Goal: Task Accomplishment & Management: Use online tool/utility

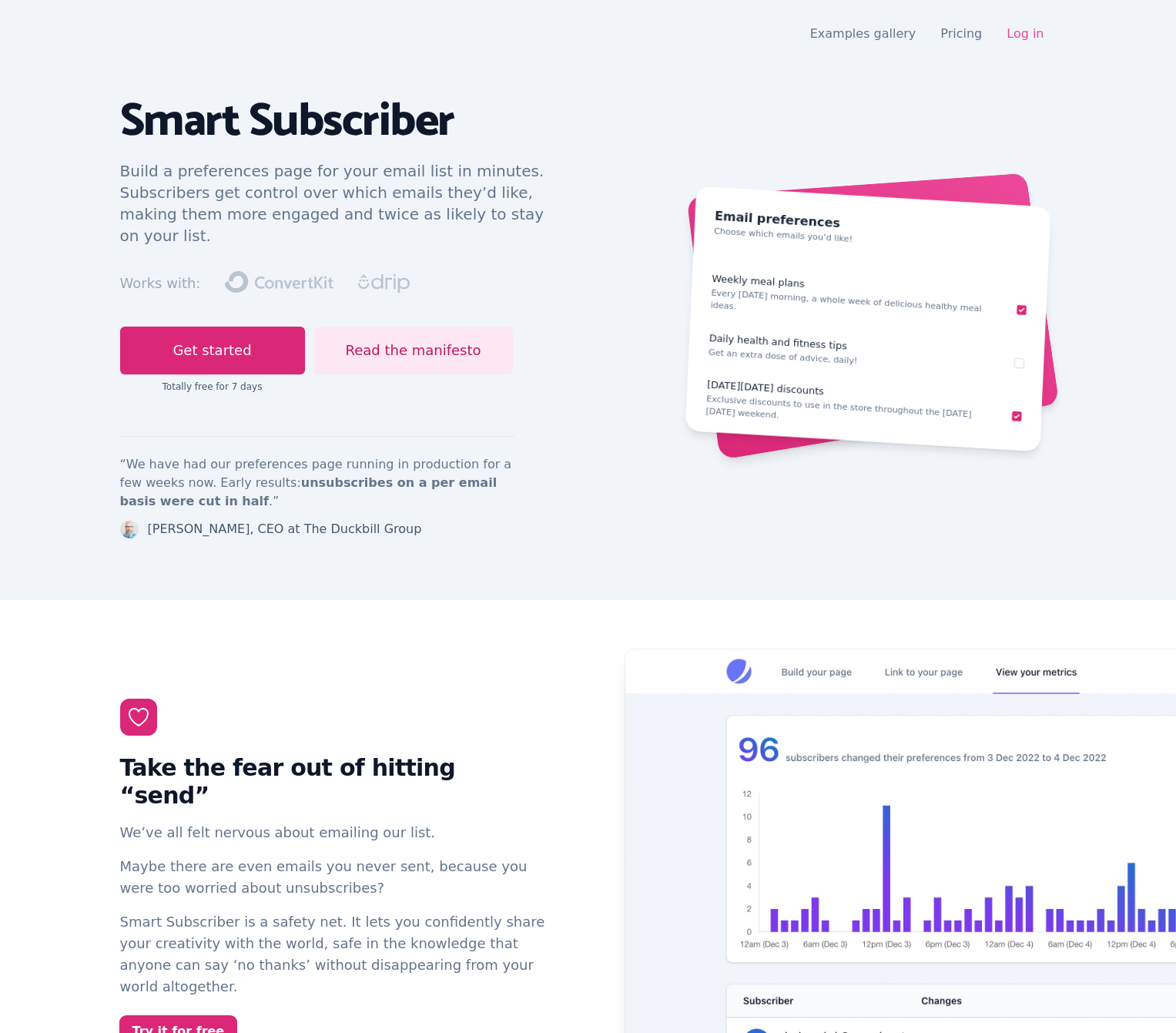
click at [1033, 35] on link "Log in" at bounding box center [1025, 33] width 37 height 14
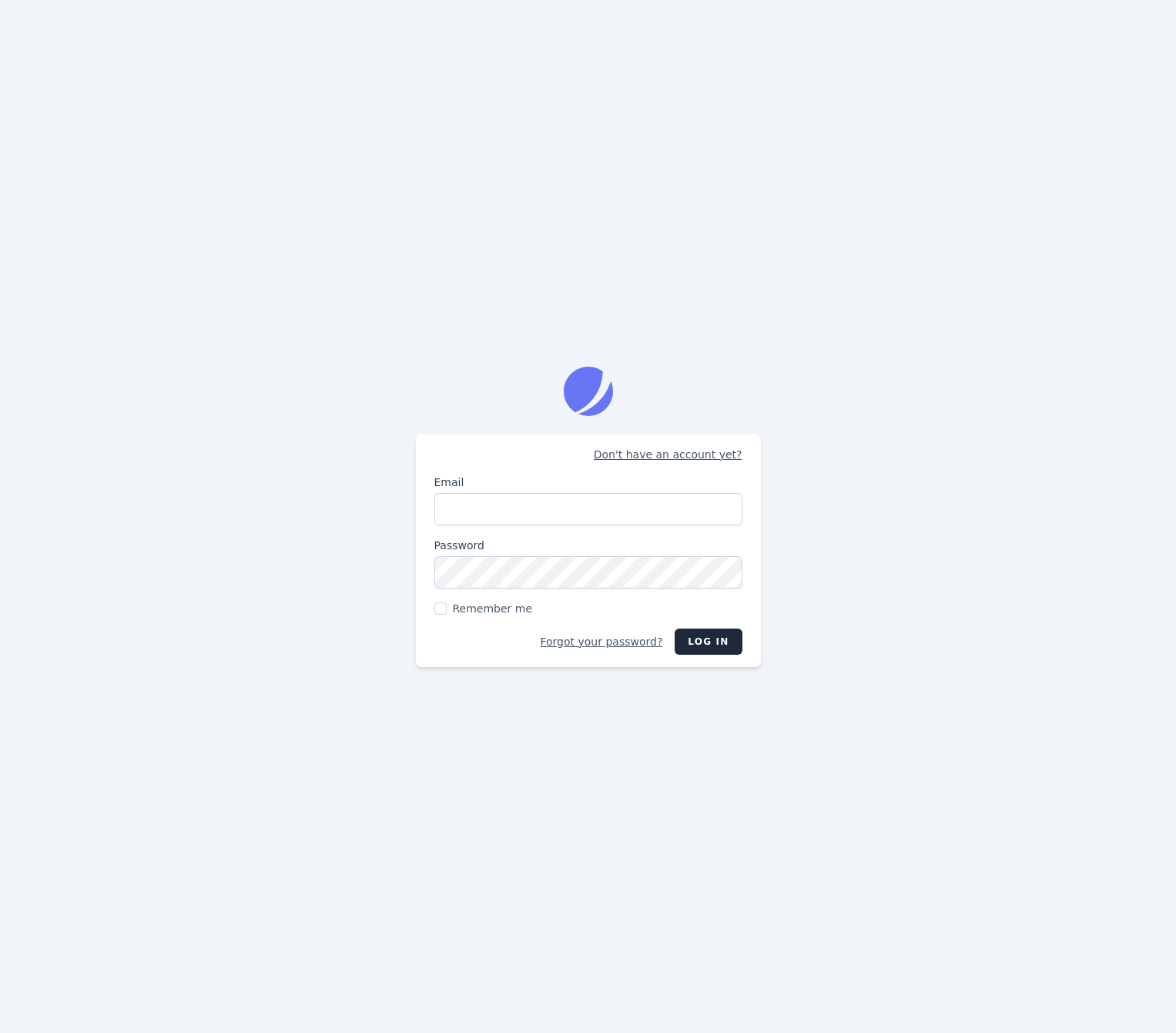
click at [547, 515] on input "Email" at bounding box center [588, 509] width 308 height 32
click at [838, 387] on div "Don't have an account yet? Email Password Remember me Forgot your password? Log…" at bounding box center [588, 516] width 1176 height 1033
click at [589, 506] on input "Email" at bounding box center [588, 509] width 308 height 32
click at [356, 585] on div "Don't have an account yet? Email Password Remember me Forgot your password? Log…" at bounding box center [588, 516] width 1176 height 1033
click at [602, 518] on input "Email" at bounding box center [588, 509] width 308 height 32
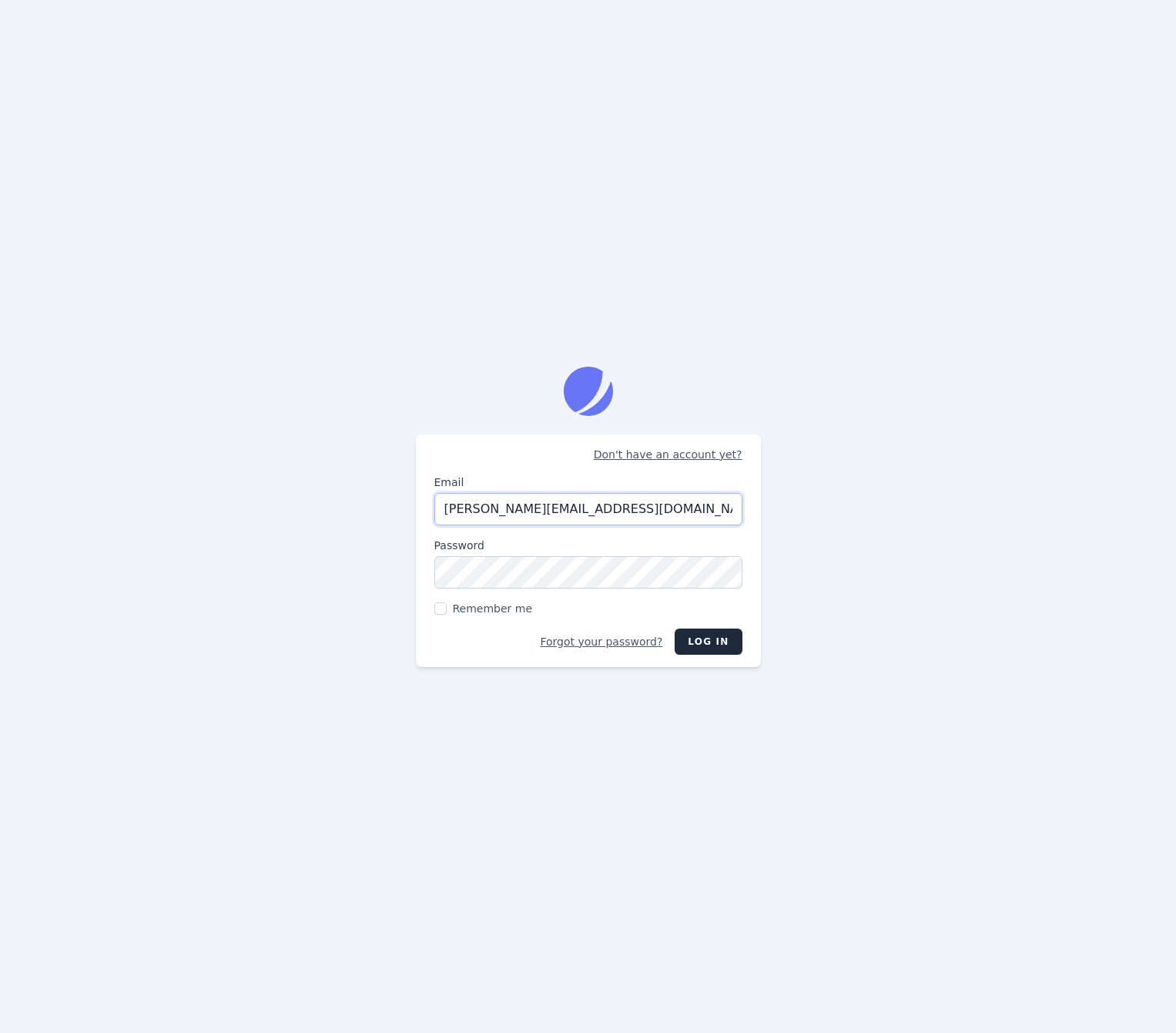
type input "jason@nurturekit.co"
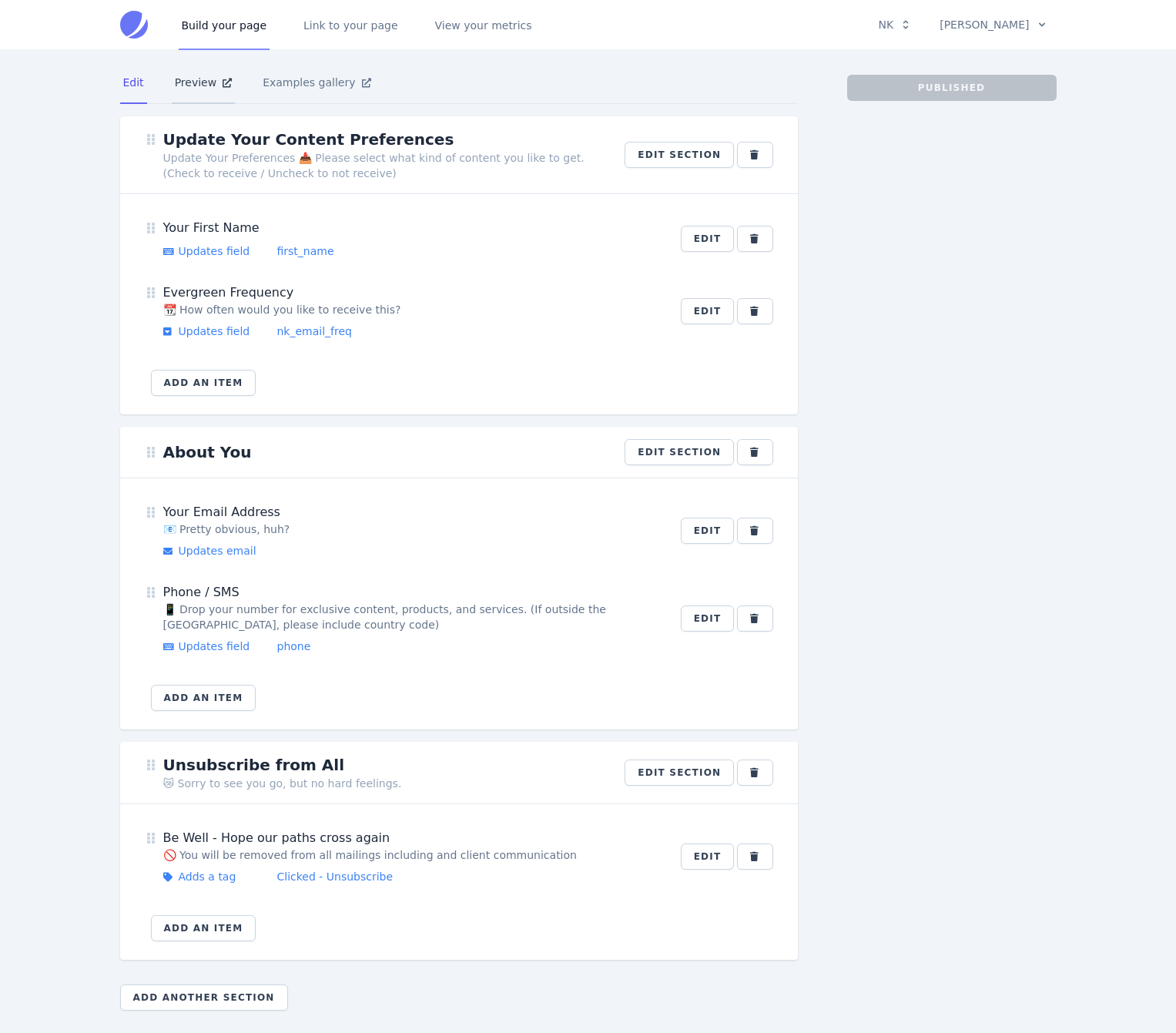
click at [204, 88] on link "Preview" at bounding box center [204, 83] width 64 height 42
click at [322, 26] on link "Link to your page" at bounding box center [350, 25] width 101 height 51
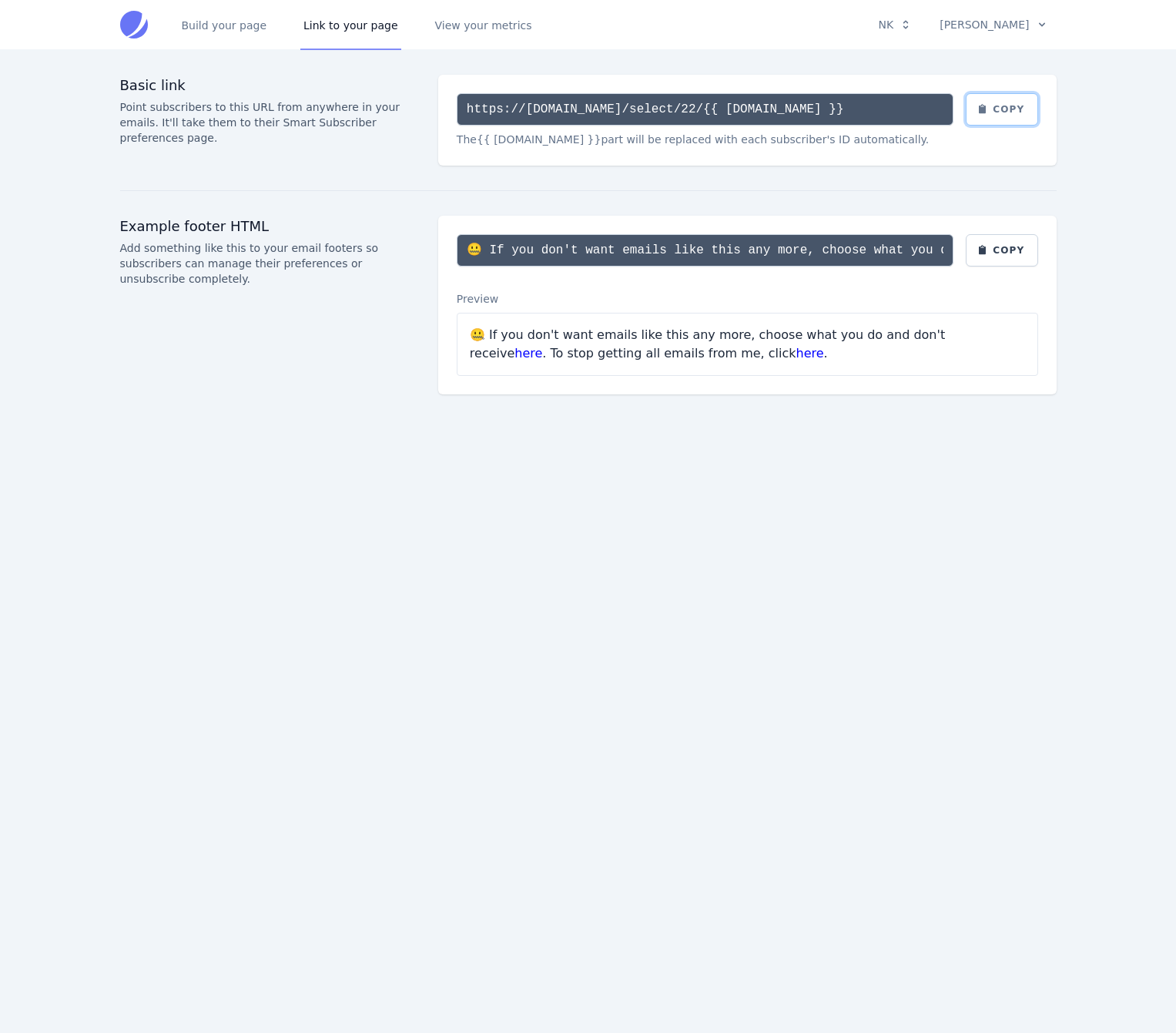
click at [1002, 104] on button "Copy" at bounding box center [1001, 109] width 72 height 32
click at [273, 520] on div "Build your page Link to your page View your metrics NK Integrations Manage Team…" at bounding box center [588, 516] width 1176 height 1033
click at [447, 30] on link "View your metrics" at bounding box center [484, 25] width 103 height 51
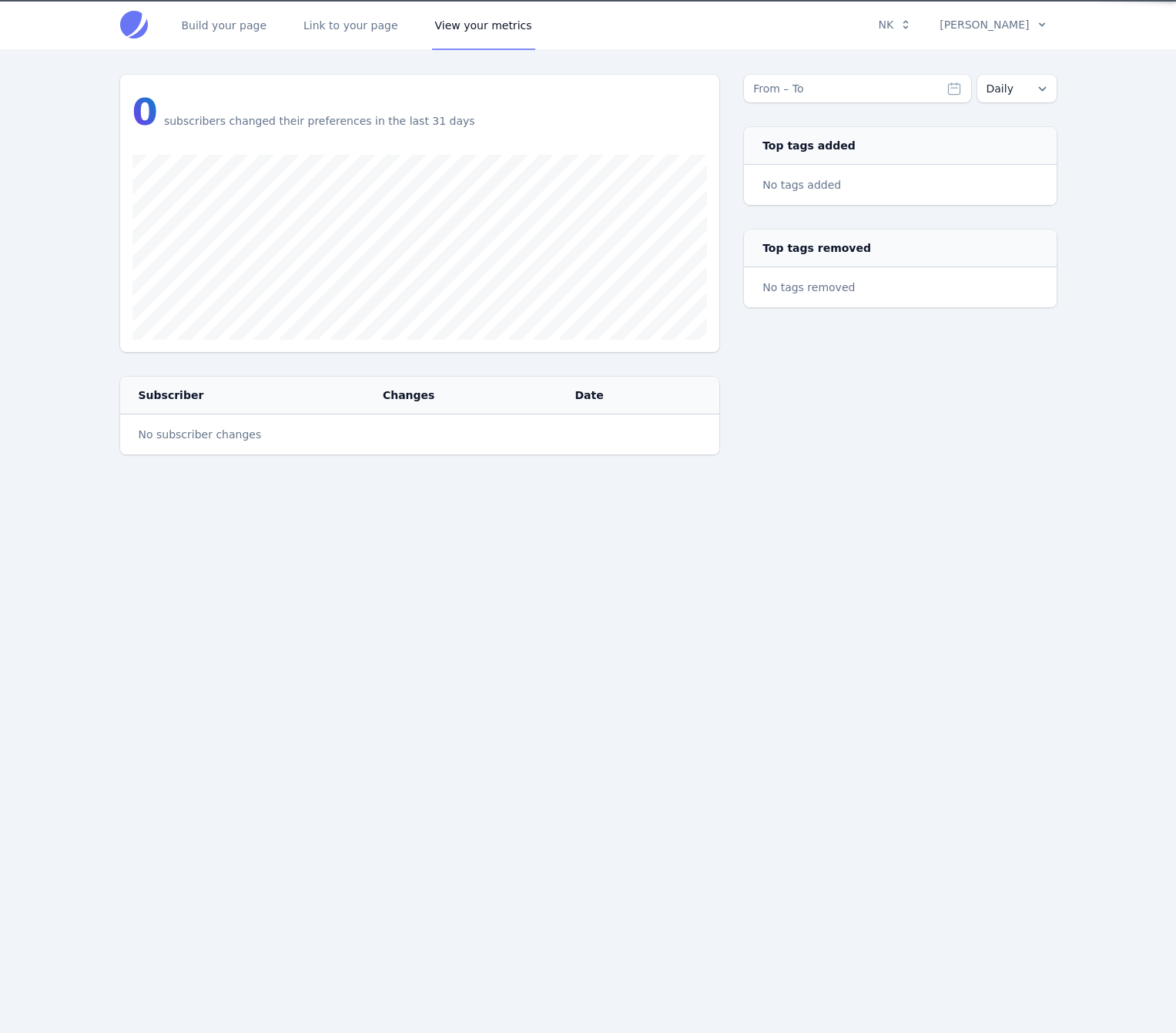
type input "19 Aug 2025 – 18 Sep 2025"
click at [444, 550] on div "Build your page Link to your page View your metrics NK Integrations Manage Team…" at bounding box center [588, 516] width 1176 height 1033
click at [326, 22] on link "Link to your page" at bounding box center [350, 25] width 101 height 51
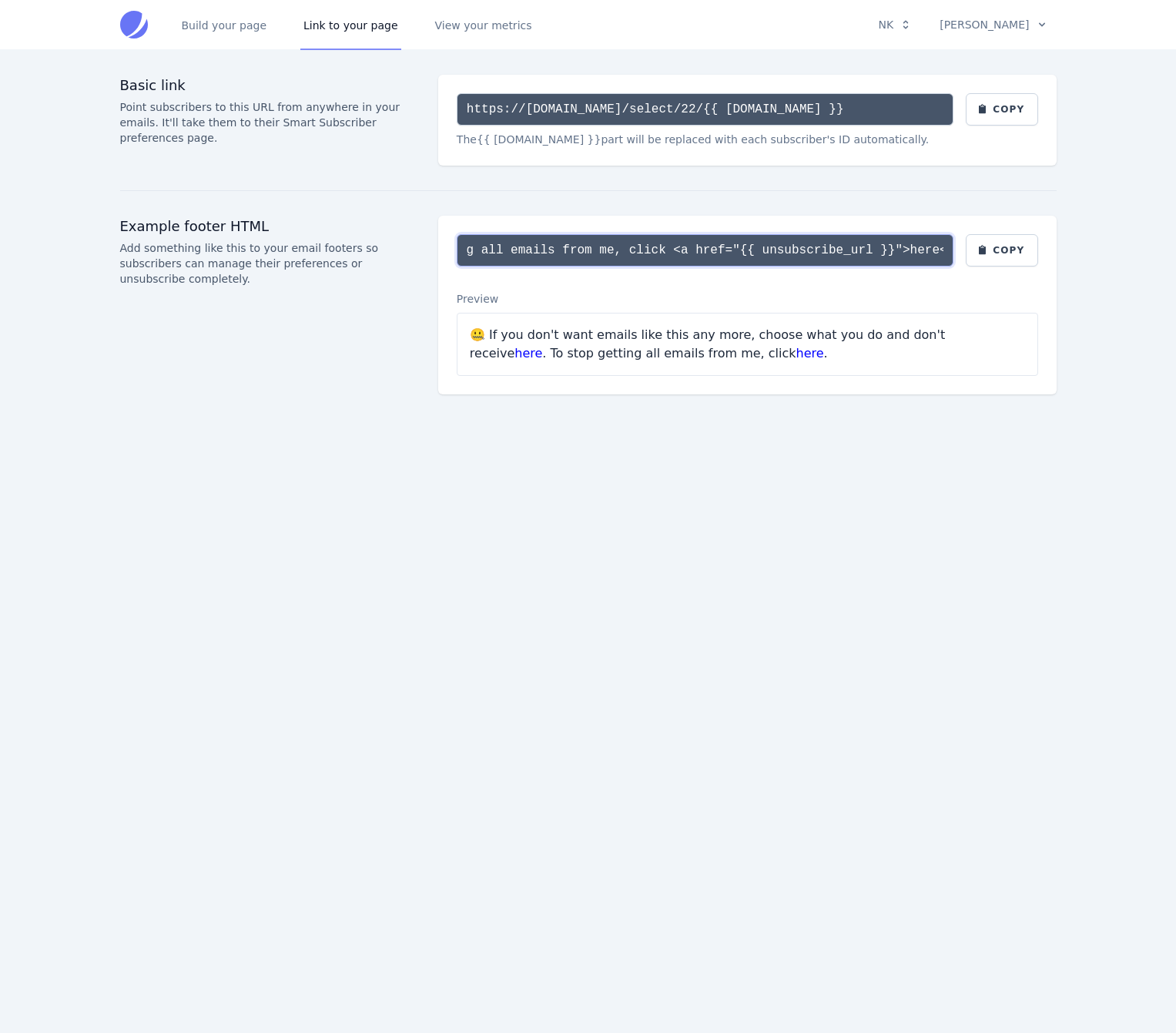
scroll to position [0, 1344]
drag, startPoint x: 820, startPoint y: 251, endPoint x: 944, endPoint y: 249, distance: 124.0
click at [944, 249] on input "🤐 If you don't want emails like this any more, choose what you do and don't rec…" at bounding box center [705, 250] width 497 height 32
click at [1007, 250] on button "Copy" at bounding box center [1001, 250] width 72 height 32
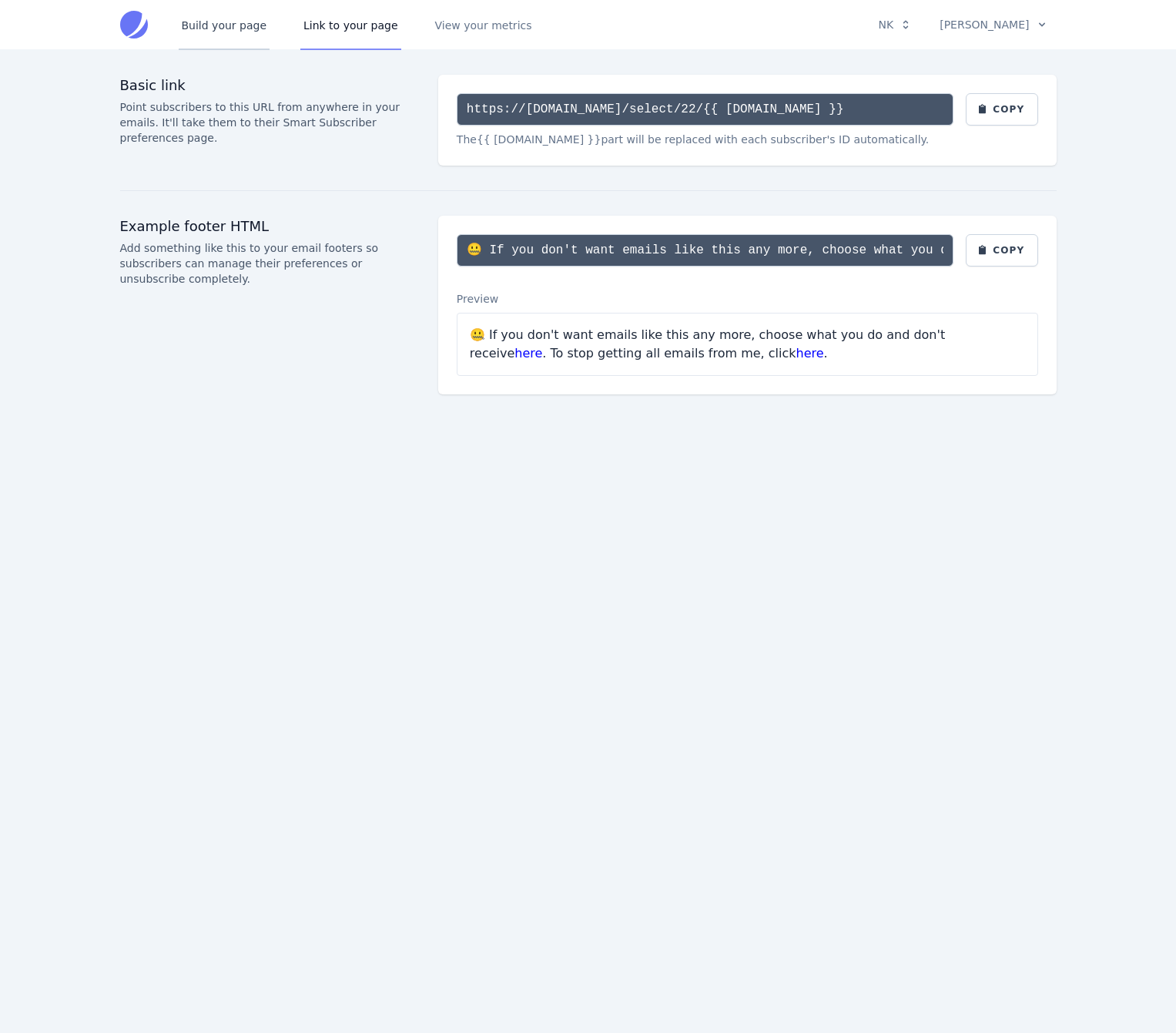
click at [241, 28] on link "Build your page" at bounding box center [225, 25] width 92 height 51
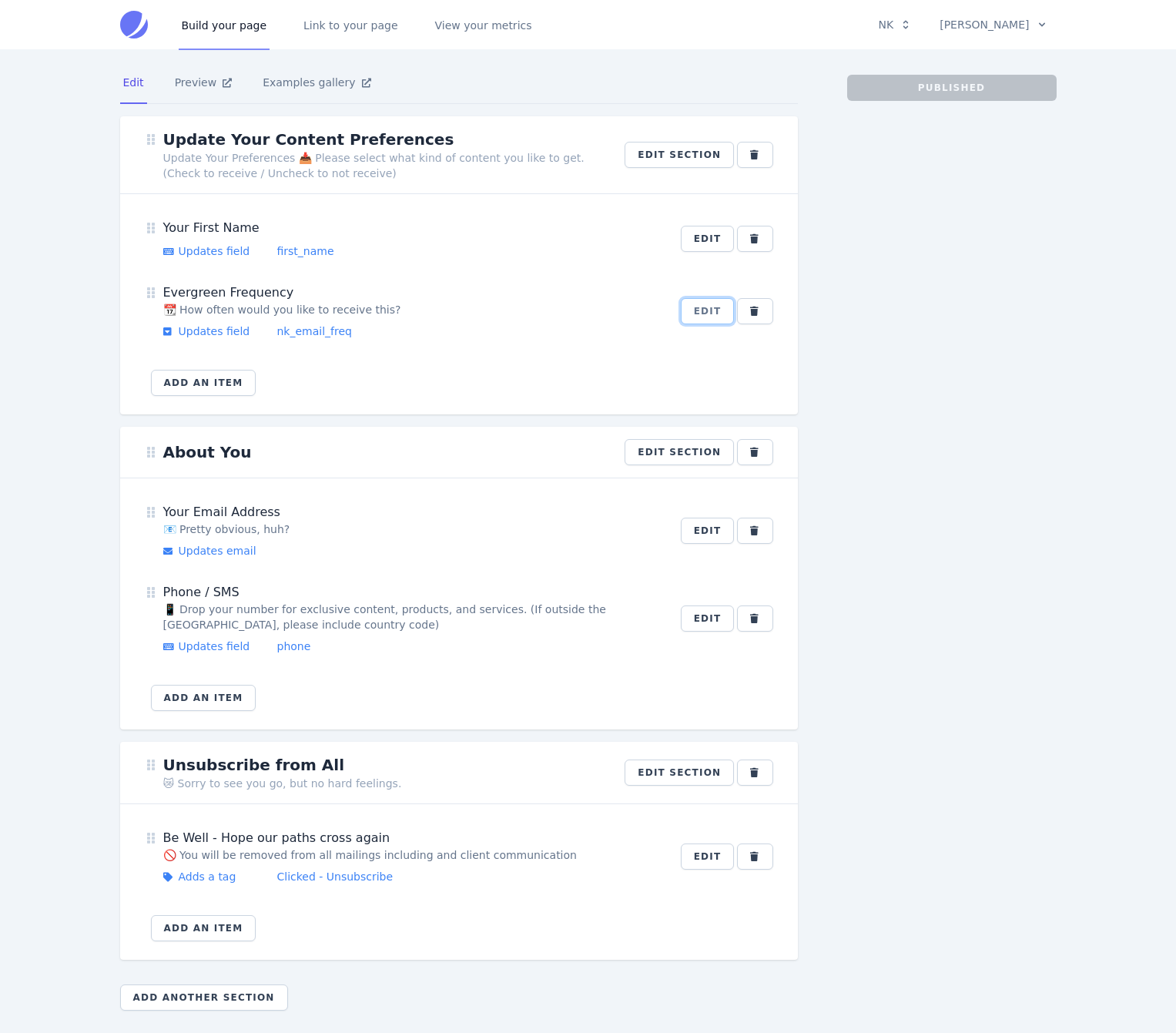
click at [686, 313] on button "Edit" at bounding box center [708, 311] width 54 height 26
select select "dropdown"
select select "nk_email_freq"
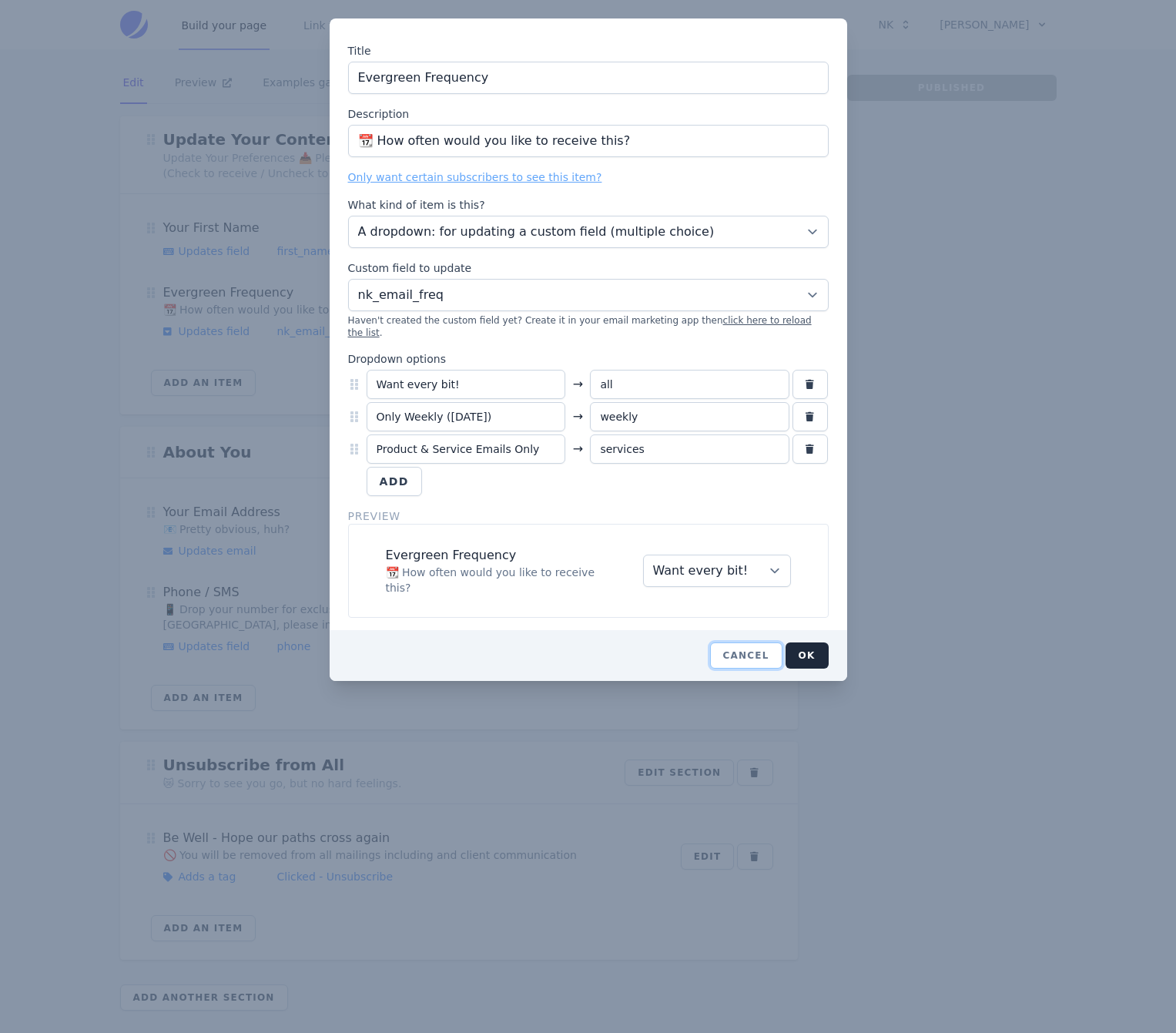
click at [751, 642] on button "Cancel" at bounding box center [746, 655] width 72 height 26
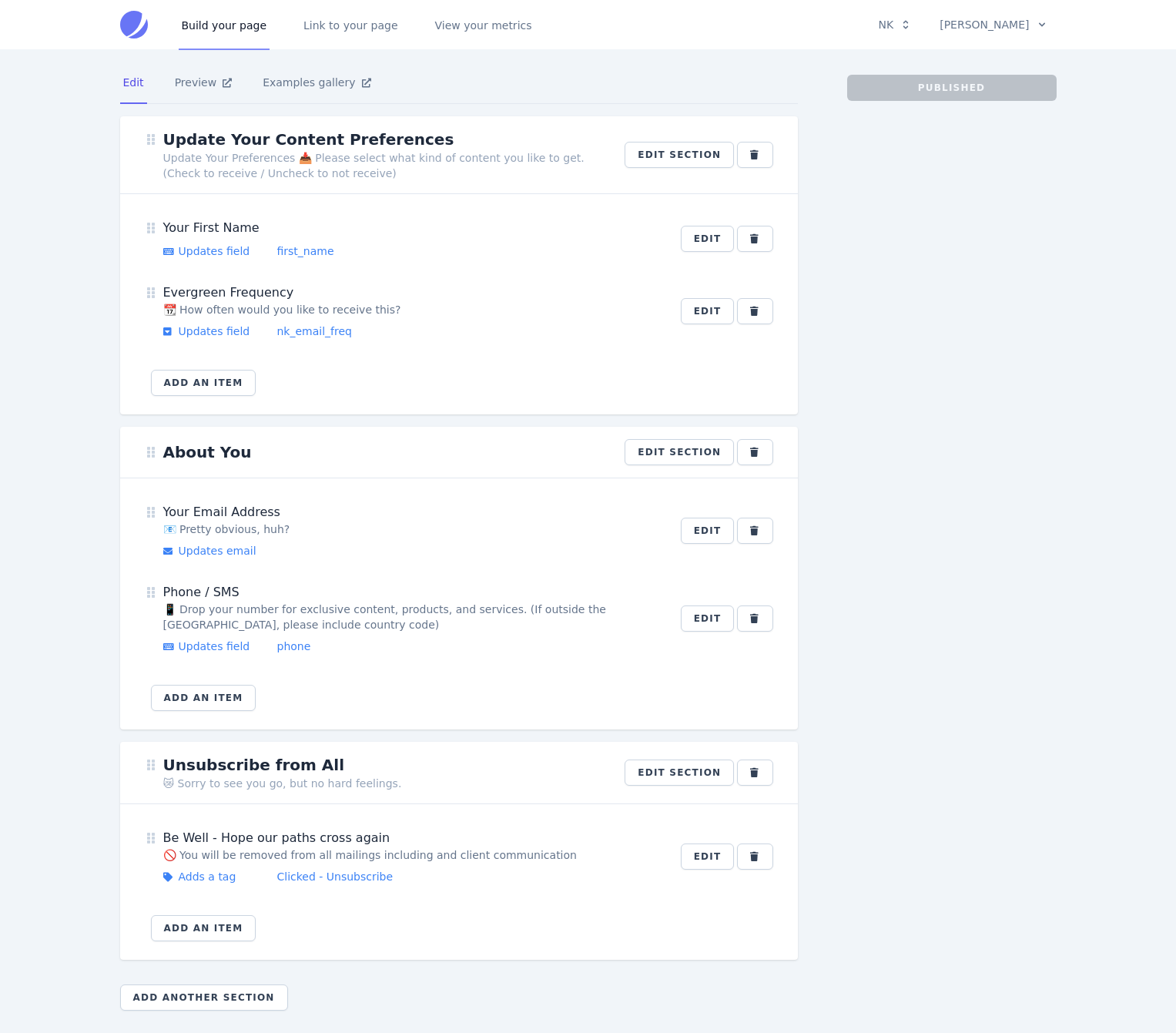
scroll to position [14, 0]
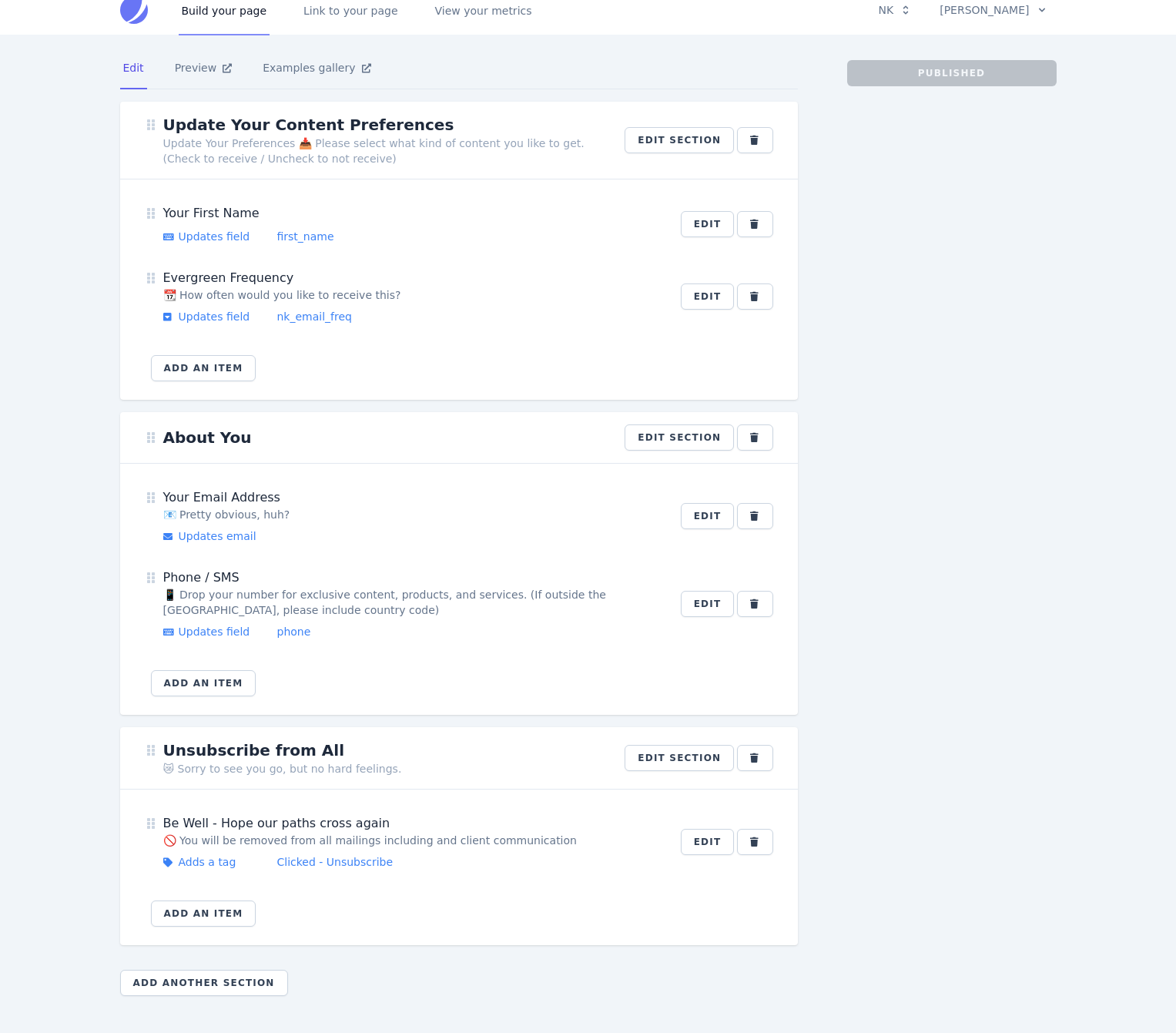
click at [76, 223] on main "Edit Preview Examples gallery ​ Update Your Content Preferences Update Your Pre…" at bounding box center [588, 534] width 1176 height 997
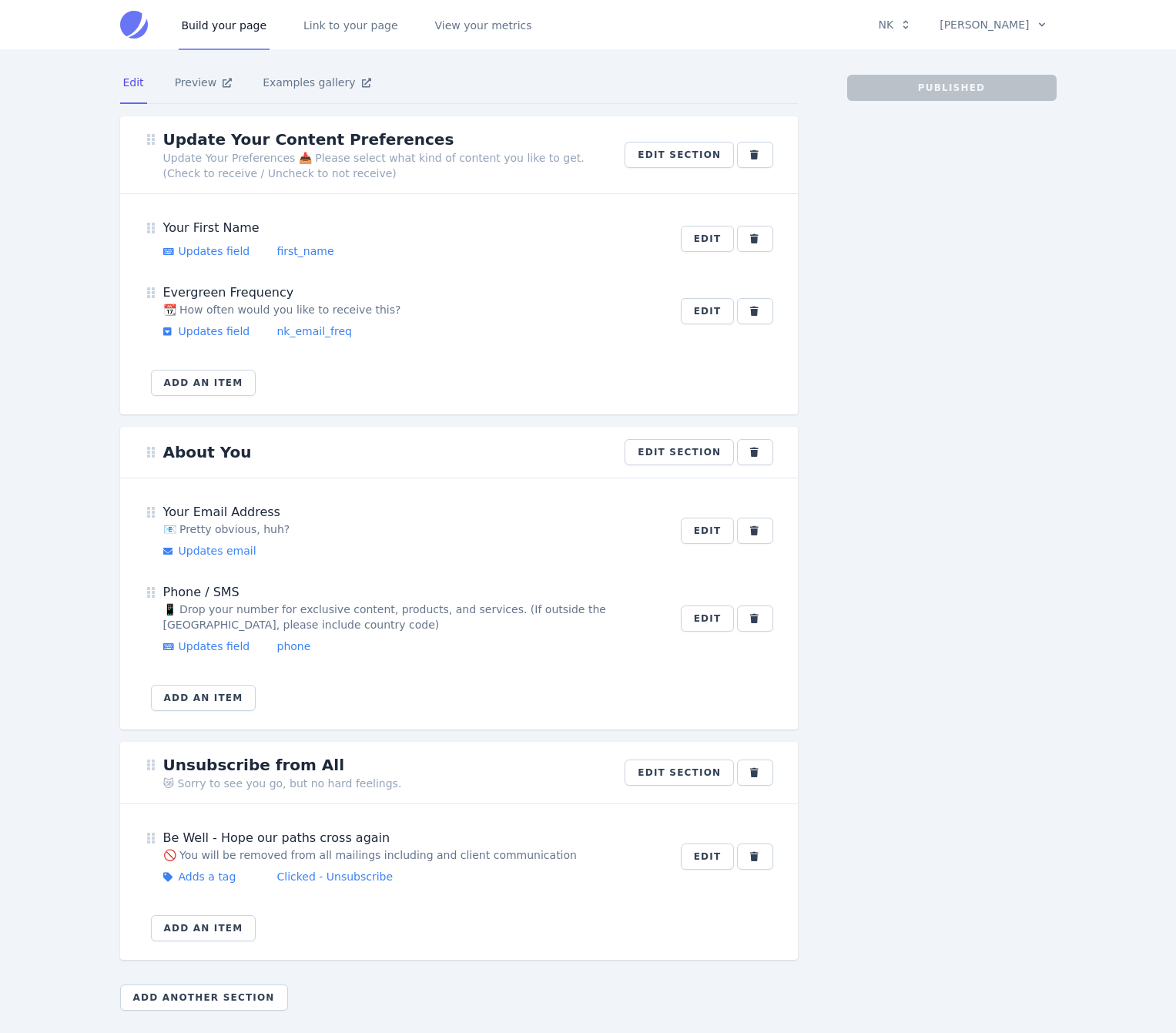
click at [53, 451] on main "Edit Preview Examples gallery ​ Update Your Content Preferences Update Your Pre…" at bounding box center [588, 548] width 1176 height 997
click at [201, 86] on link "Preview" at bounding box center [204, 83] width 64 height 42
click at [668, 148] on button "Edit section" at bounding box center [679, 154] width 109 height 26
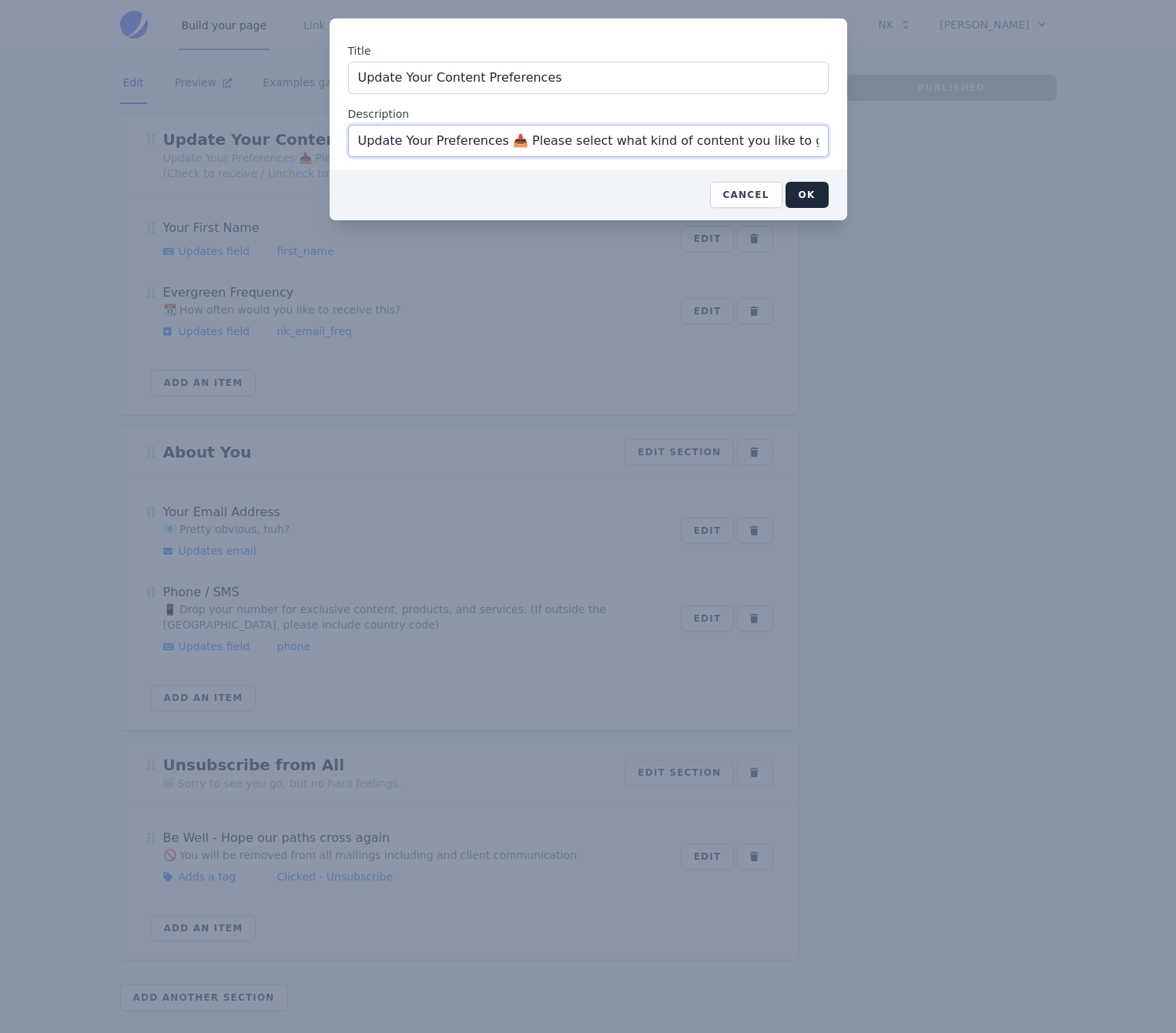
click at [518, 145] on input "Update Your Preferences 📥 Please select what kind of content you like to get. (…" at bounding box center [588, 141] width 481 height 32
type input "Update Your Preferences 📥 <br />Please select what kind of content you like to …"
click at [804, 192] on button "OK" at bounding box center [807, 195] width 43 height 26
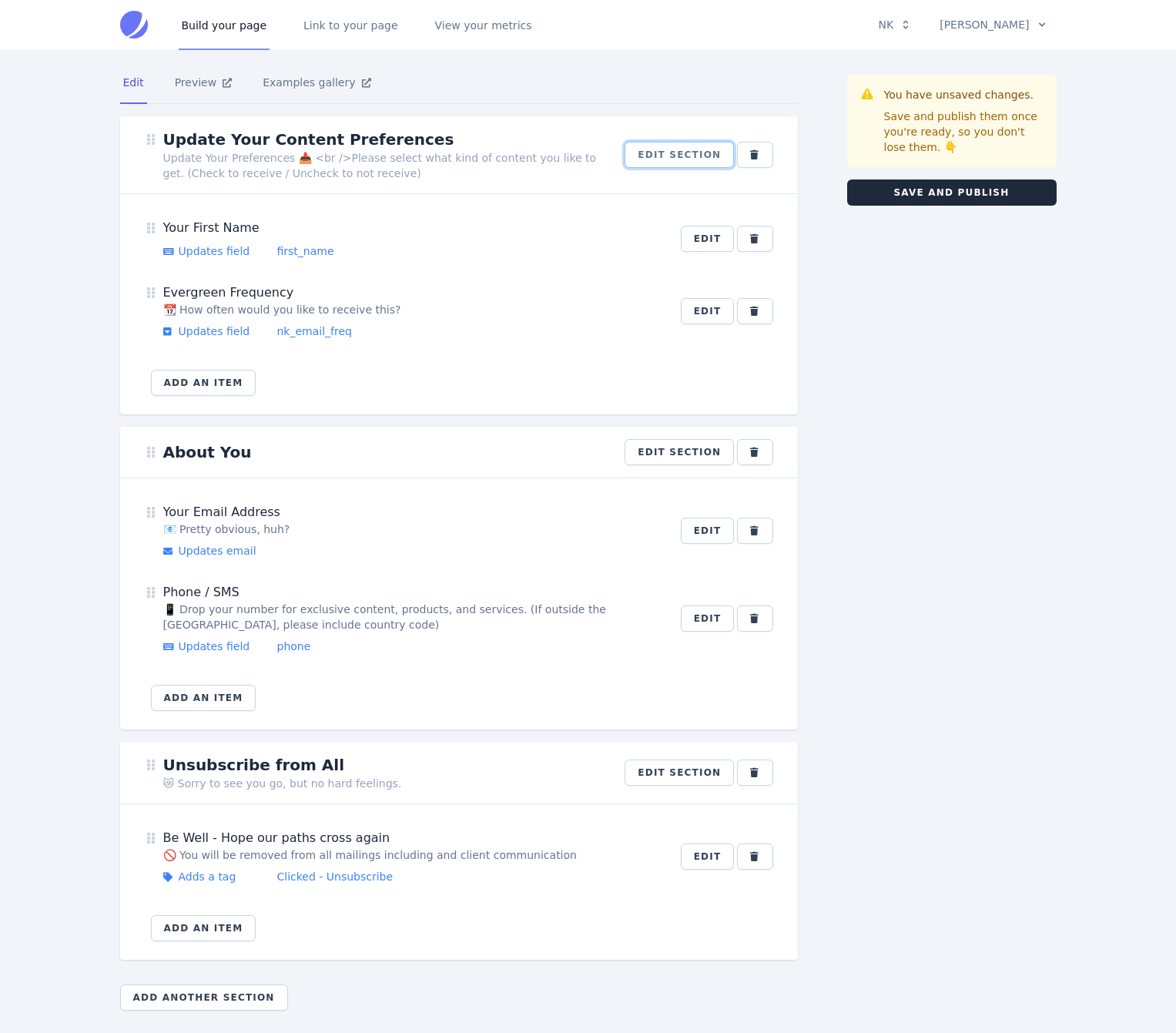
click at [677, 144] on button "Edit section" at bounding box center [679, 154] width 109 height 26
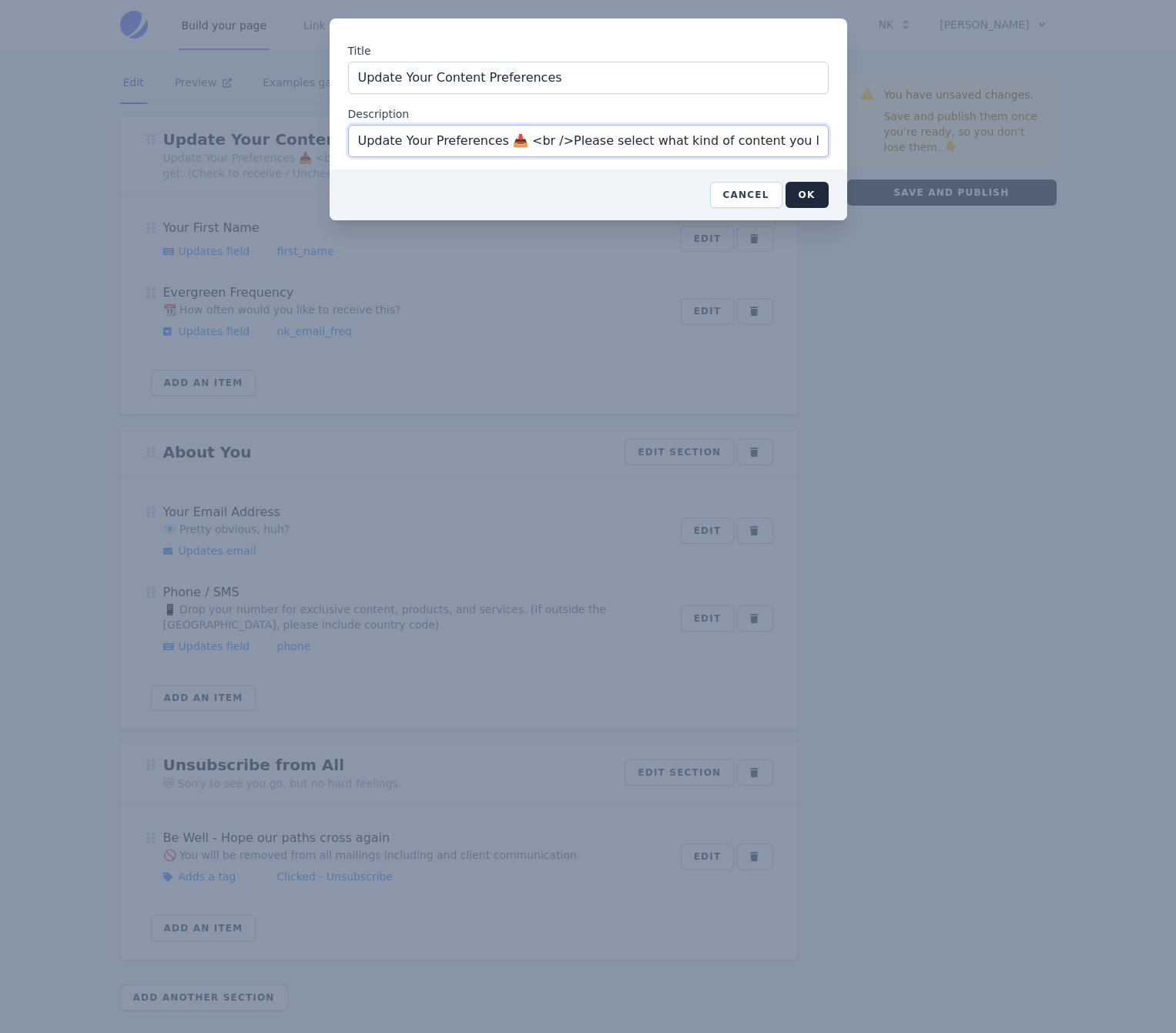
click at [550, 141] on input "Update Your Preferences 📥 <br />Please select what kind of content you like to …" at bounding box center [588, 141] width 481 height 32
type input "Update Your Preferences 📥 Please select what kind of content you like to get. (…"
click button "OK" at bounding box center [807, 195] width 43 height 26
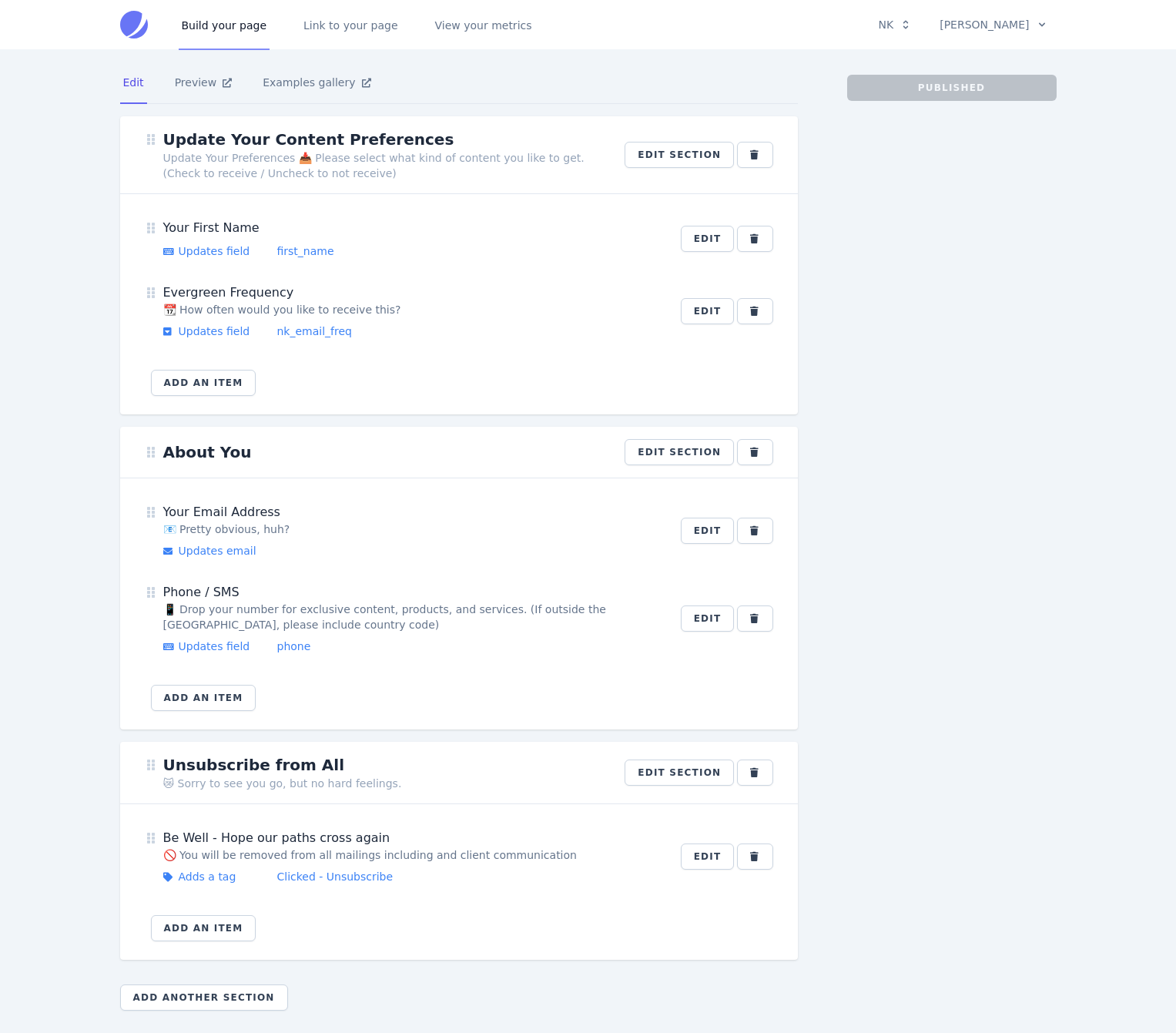
click at [496, 238] on div "Your First Name Updates field first_name" at bounding box center [413, 238] width 499 height 40
click at [246, 373] on button "Add an item" at bounding box center [204, 383] width 105 height 26
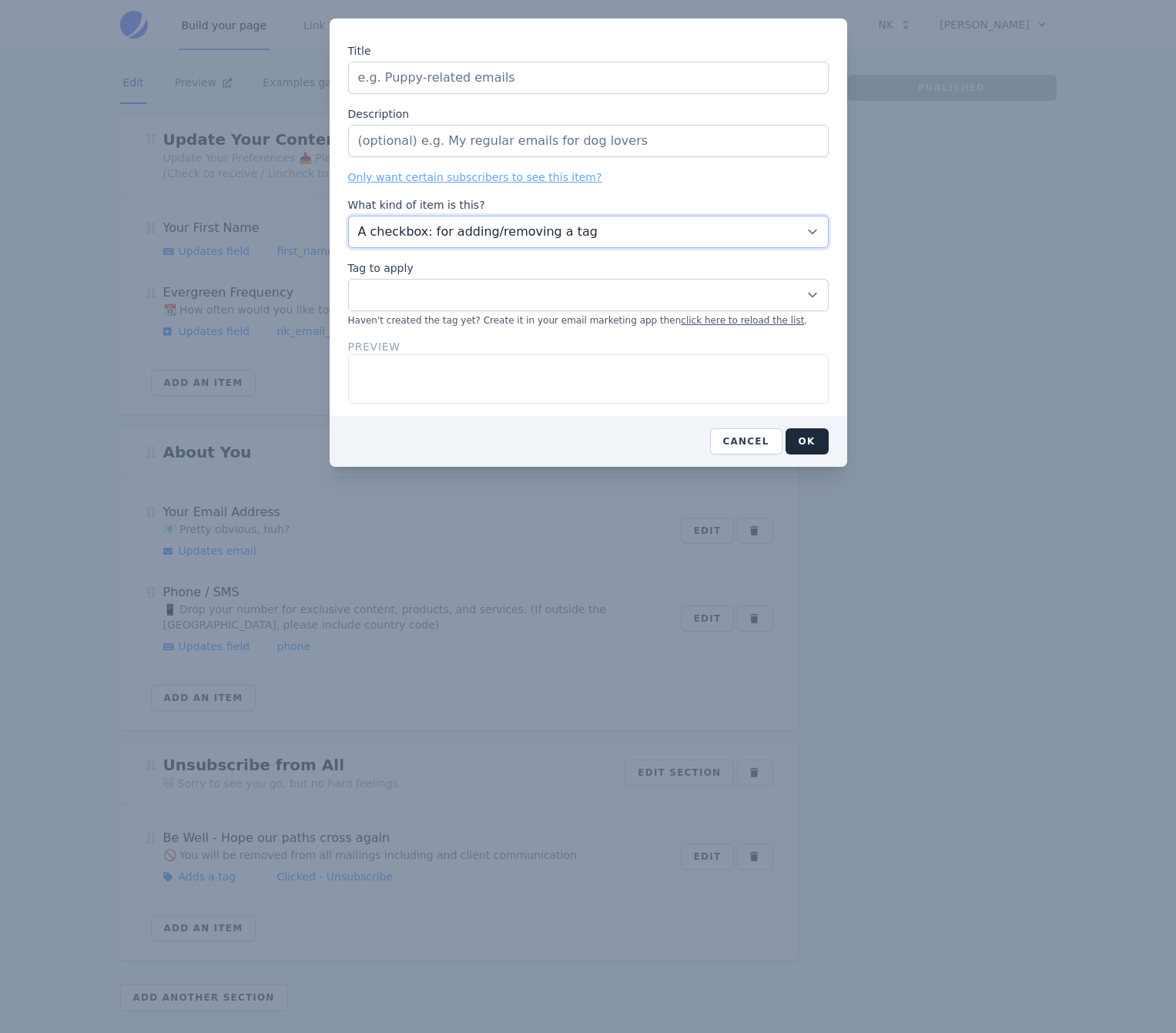
click at [504, 238] on select "A checkbox: for adding/removing a tag A dropdown: for updating a custom field (…" at bounding box center [588, 231] width 481 height 32
click at [748, 438] on button "Cancel" at bounding box center [746, 441] width 72 height 26
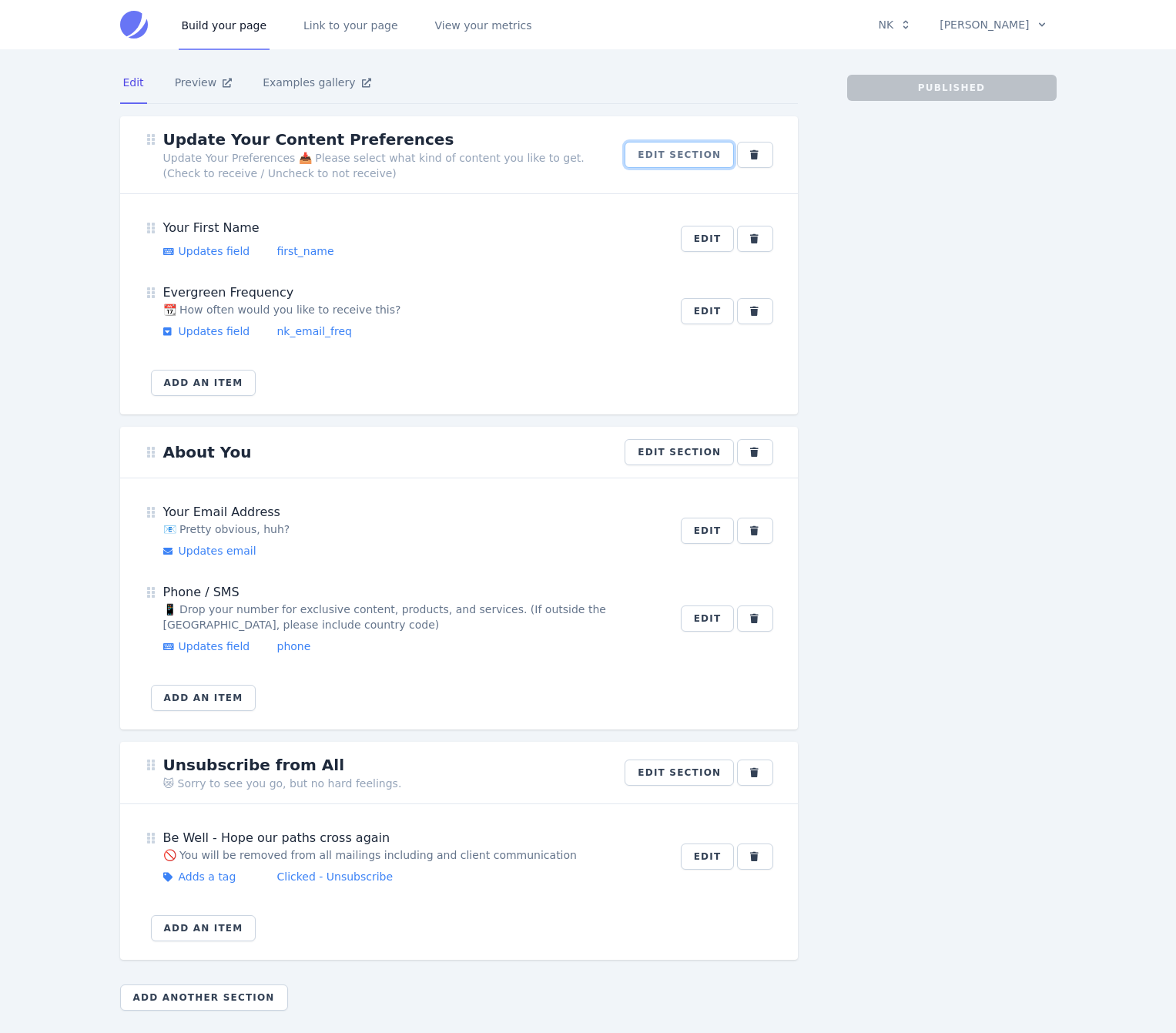
click at [695, 156] on button "Edit section" at bounding box center [679, 154] width 109 height 26
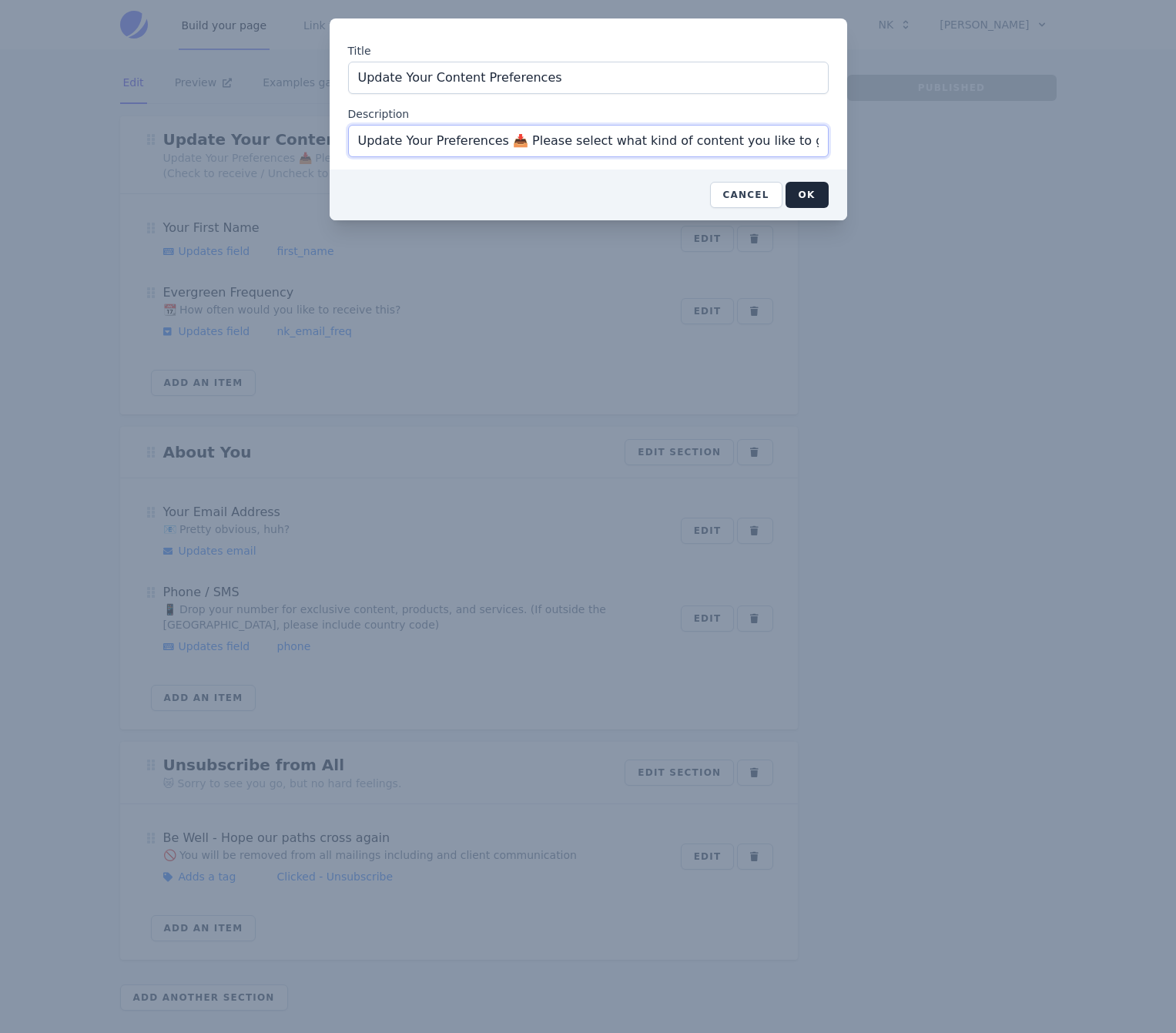
click at [645, 141] on input "Update Your Preferences 📥 Please select what kind of content you like to get. (…" at bounding box center [588, 141] width 481 height 32
click at [757, 195] on button "Cancel" at bounding box center [746, 195] width 72 height 26
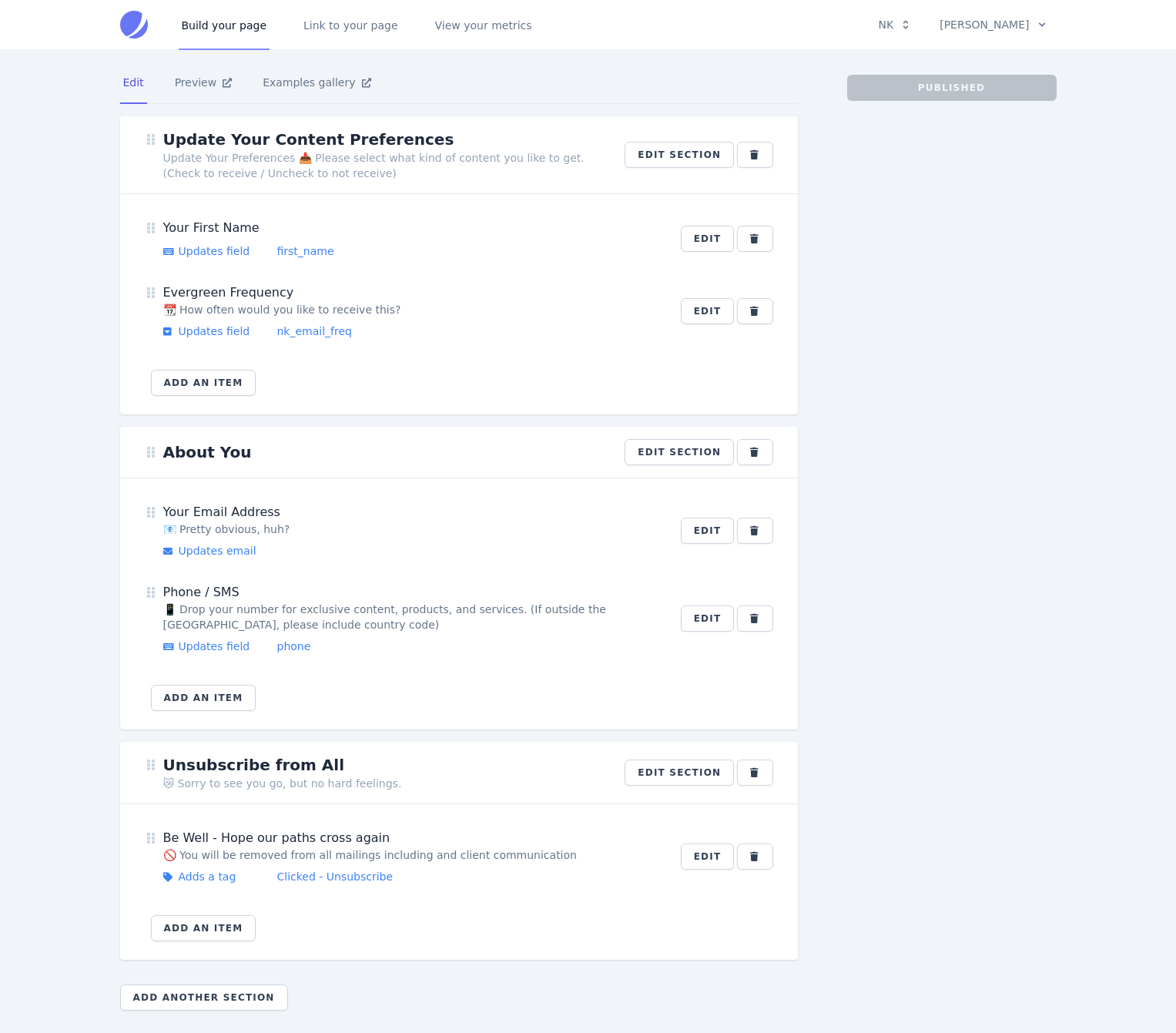
click at [934, 229] on div "Published" at bounding box center [952, 548] width 210 height 948
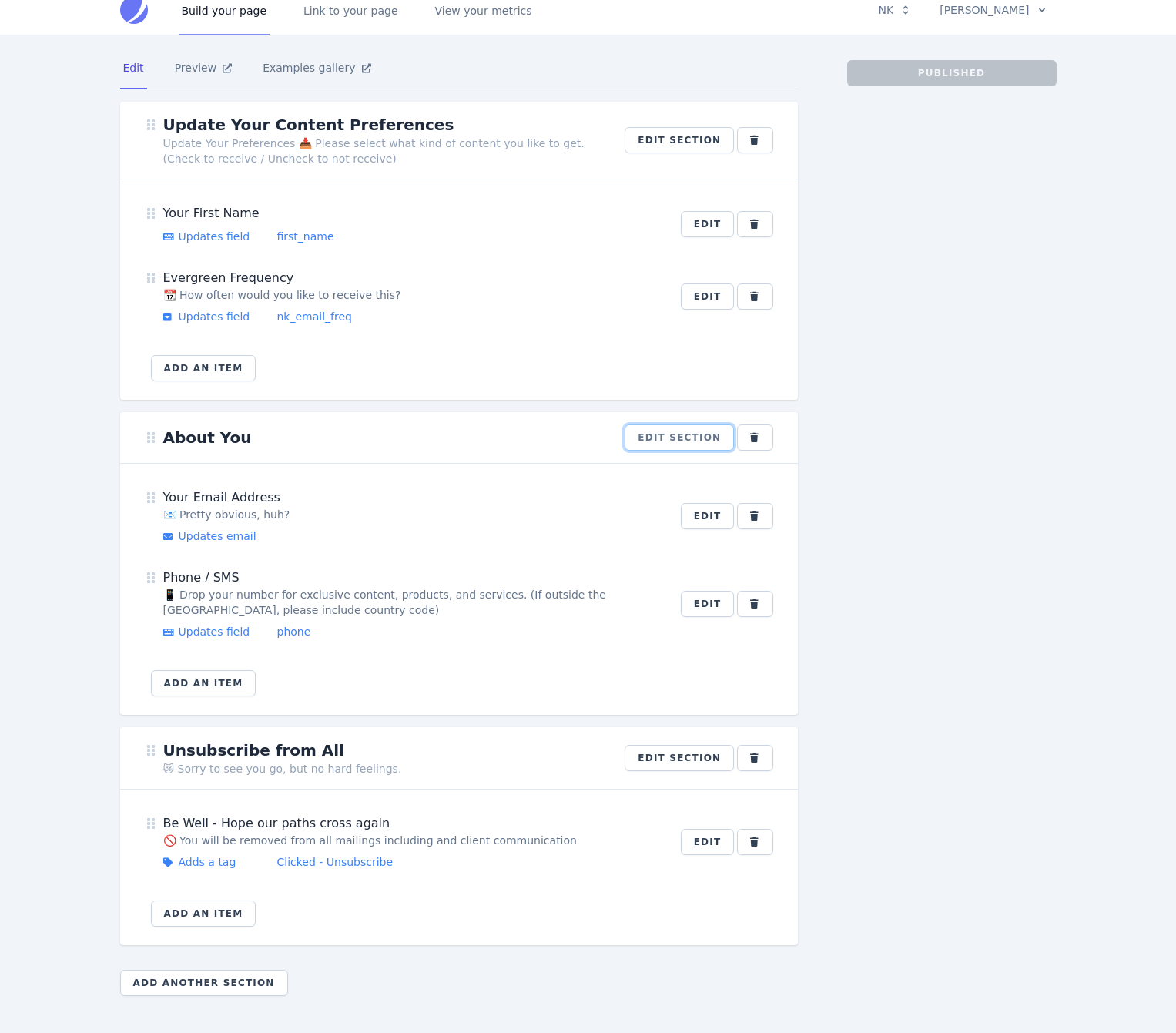
click at [669, 435] on button "Edit section" at bounding box center [679, 437] width 109 height 26
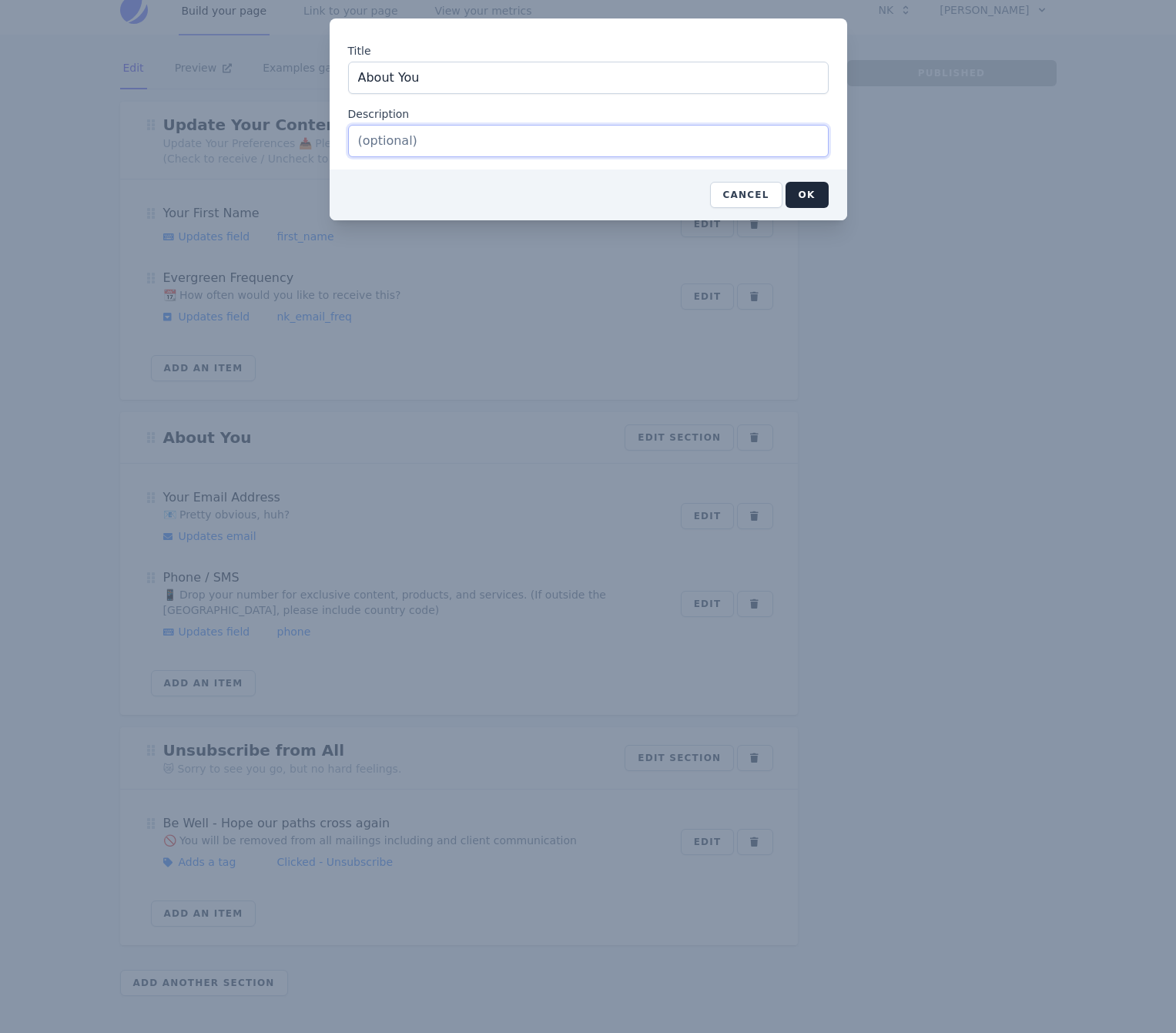
click at [478, 136] on input "Description" at bounding box center [588, 141] width 481 height 32
type input "<a href="[URL][DOMAIN_NAME]">Answer these short questions</a>. They shouldn't t…"
click at [810, 191] on button "OK" at bounding box center [807, 195] width 43 height 26
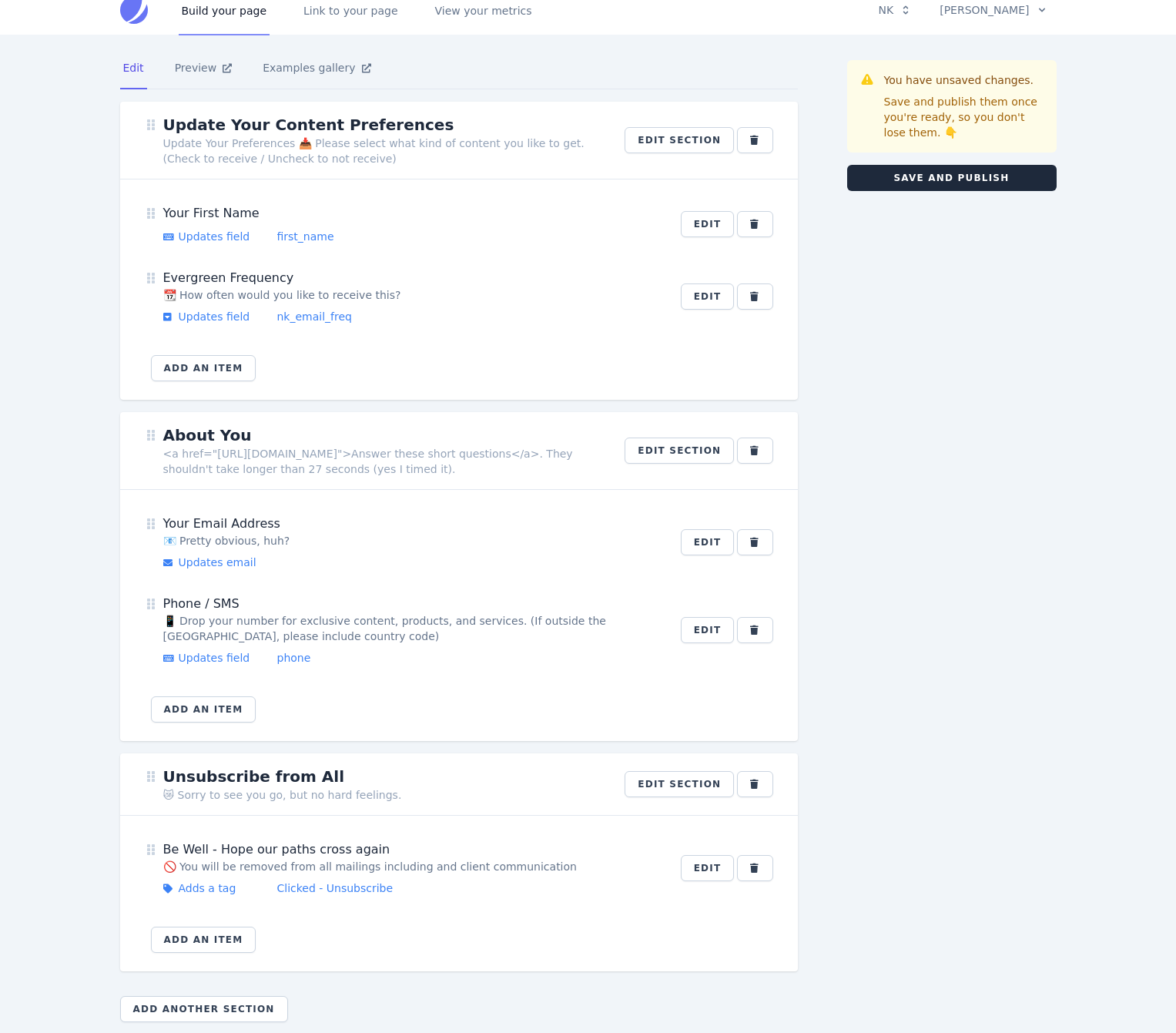
click at [942, 295] on div "You have unsaved changes. Save and publish them once you're ready, so you don't…" at bounding box center [952, 547] width 210 height 974
click at [202, 67] on link "Preview" at bounding box center [204, 68] width 64 height 42
click at [942, 172] on button "Save and publish" at bounding box center [952, 177] width 210 height 26
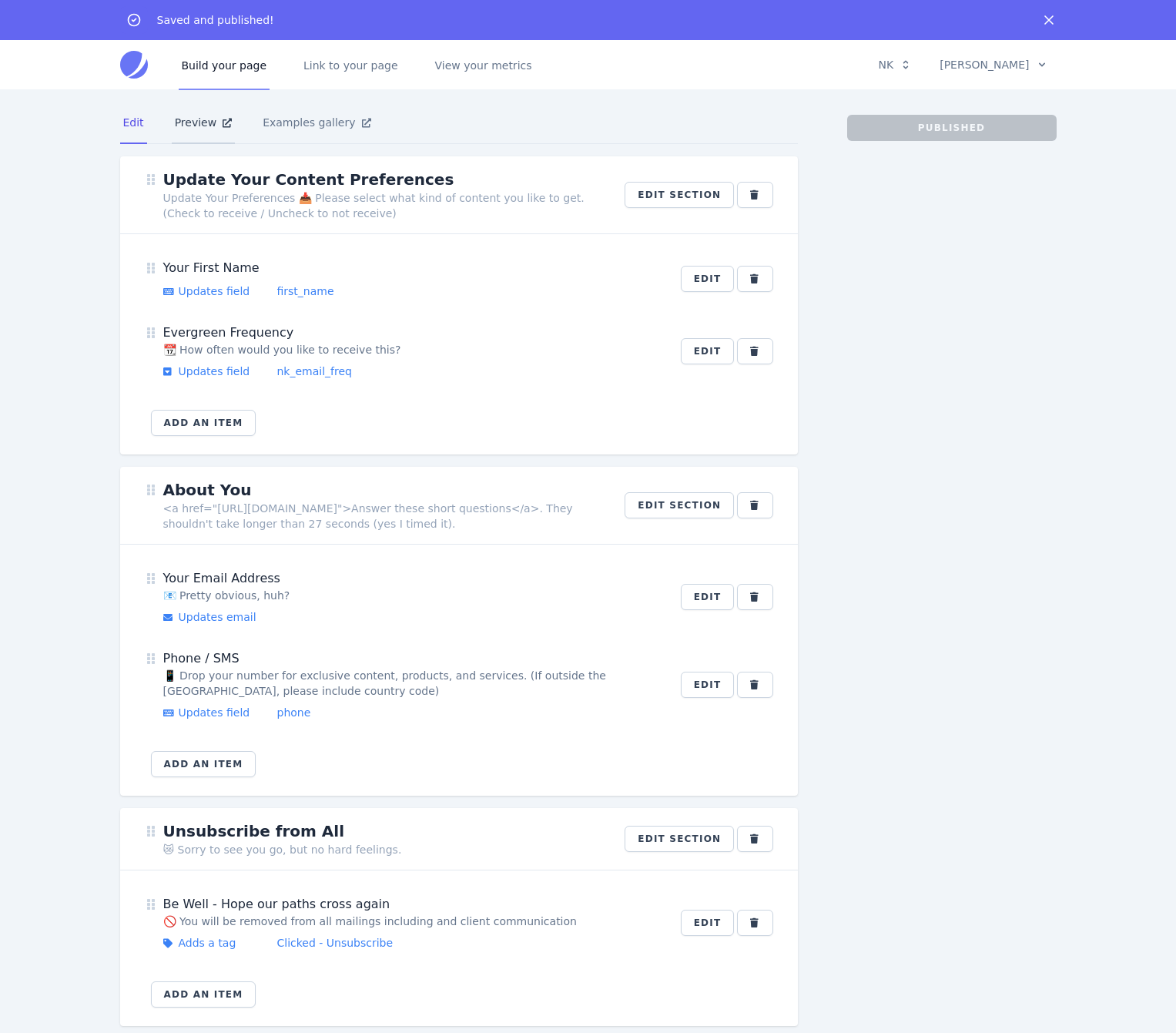
click at [217, 116] on link "Preview" at bounding box center [204, 123] width 64 height 42
click at [366, 63] on link "Link to your page" at bounding box center [350, 65] width 101 height 51
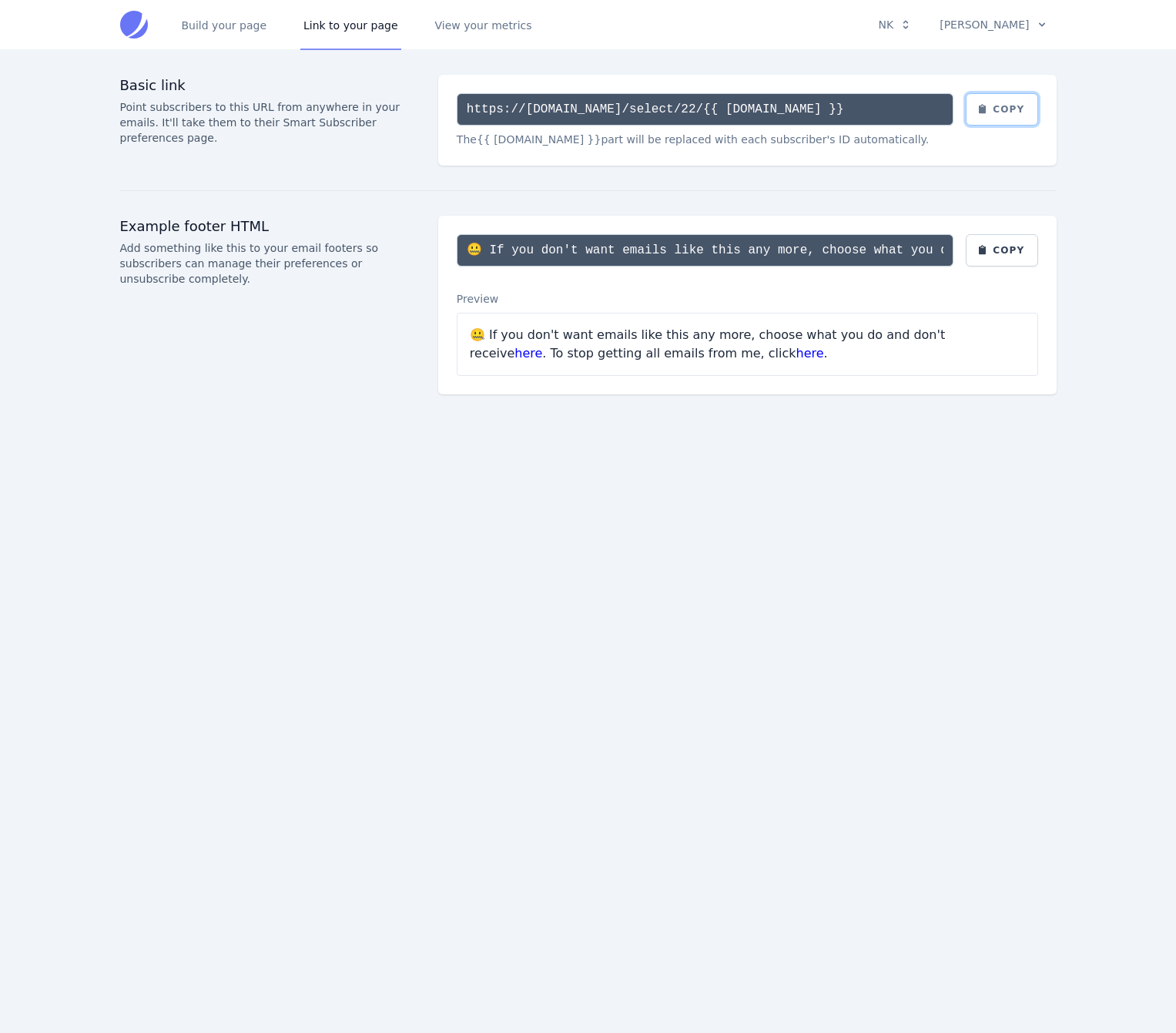
click at [993, 108] on button "Copy" at bounding box center [1001, 109] width 72 height 32
click at [284, 511] on div "Build your page Link to your page View your metrics NK Integrations Manage Team…" at bounding box center [588, 516] width 1176 height 1033
click at [244, 24] on link "Build your page" at bounding box center [225, 25] width 92 height 51
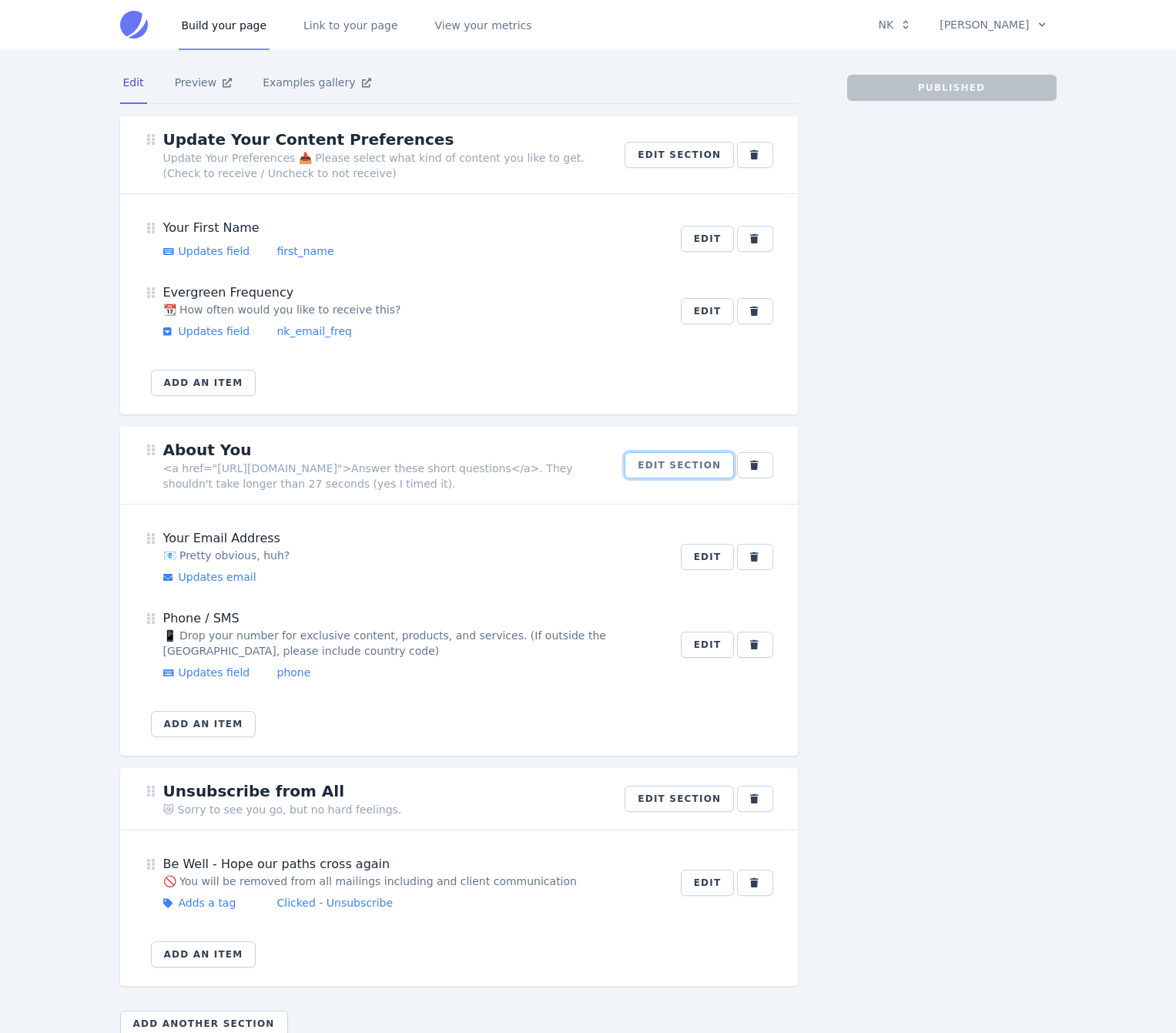
click at [704, 462] on button "Edit section" at bounding box center [679, 465] width 109 height 26
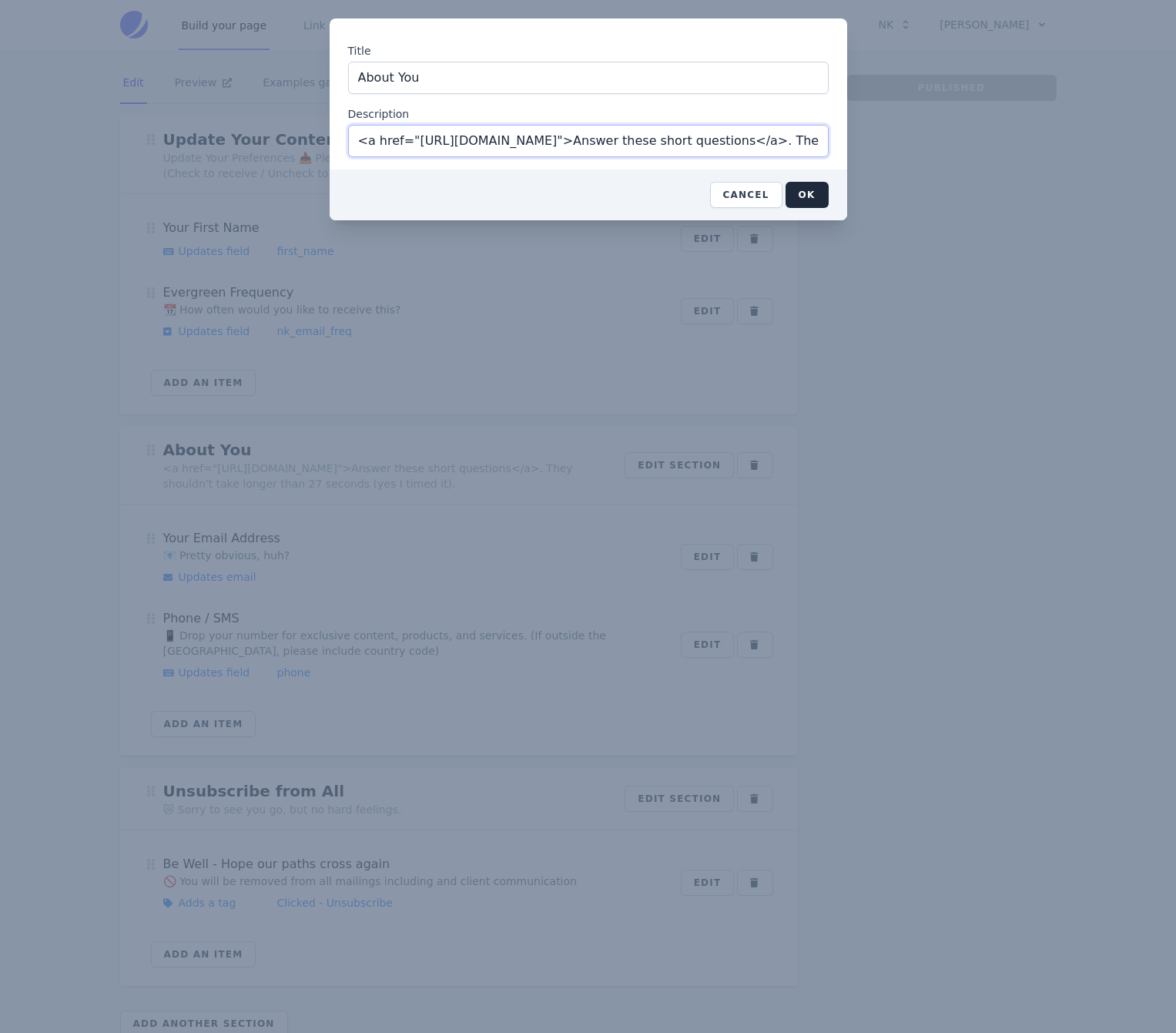
click at [592, 136] on input "<a href="[URL][DOMAIN_NAME]">Answer these short questions</a>. They shouldn't t…" at bounding box center [588, 141] width 481 height 32
click at [815, 194] on button "OK" at bounding box center [807, 195] width 43 height 26
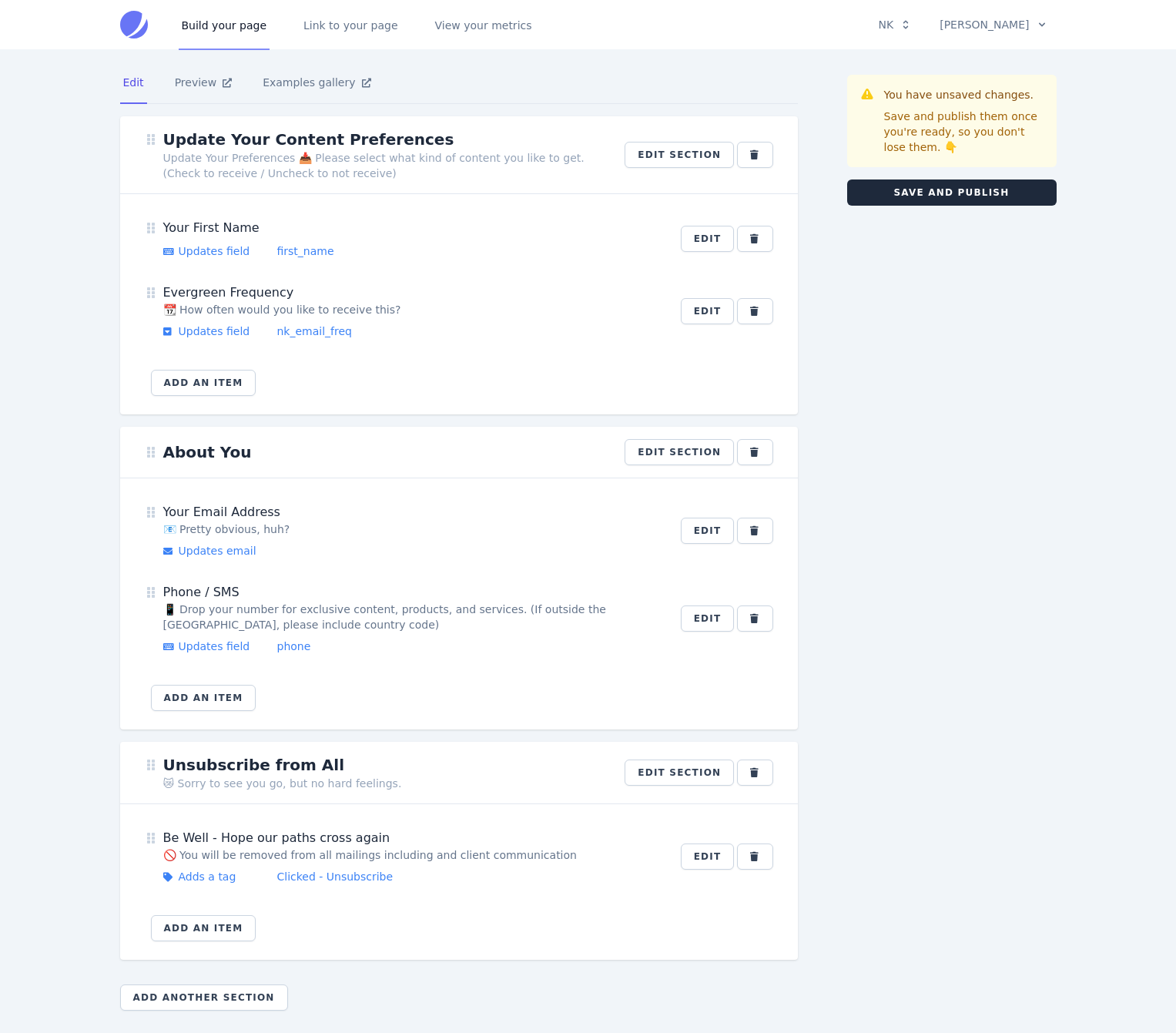
click at [860, 496] on div "You have unsaved changes. Save and publish them once you're ready, so you don't…" at bounding box center [952, 548] width 210 height 948
click at [915, 196] on button "Save and publish" at bounding box center [952, 192] width 210 height 26
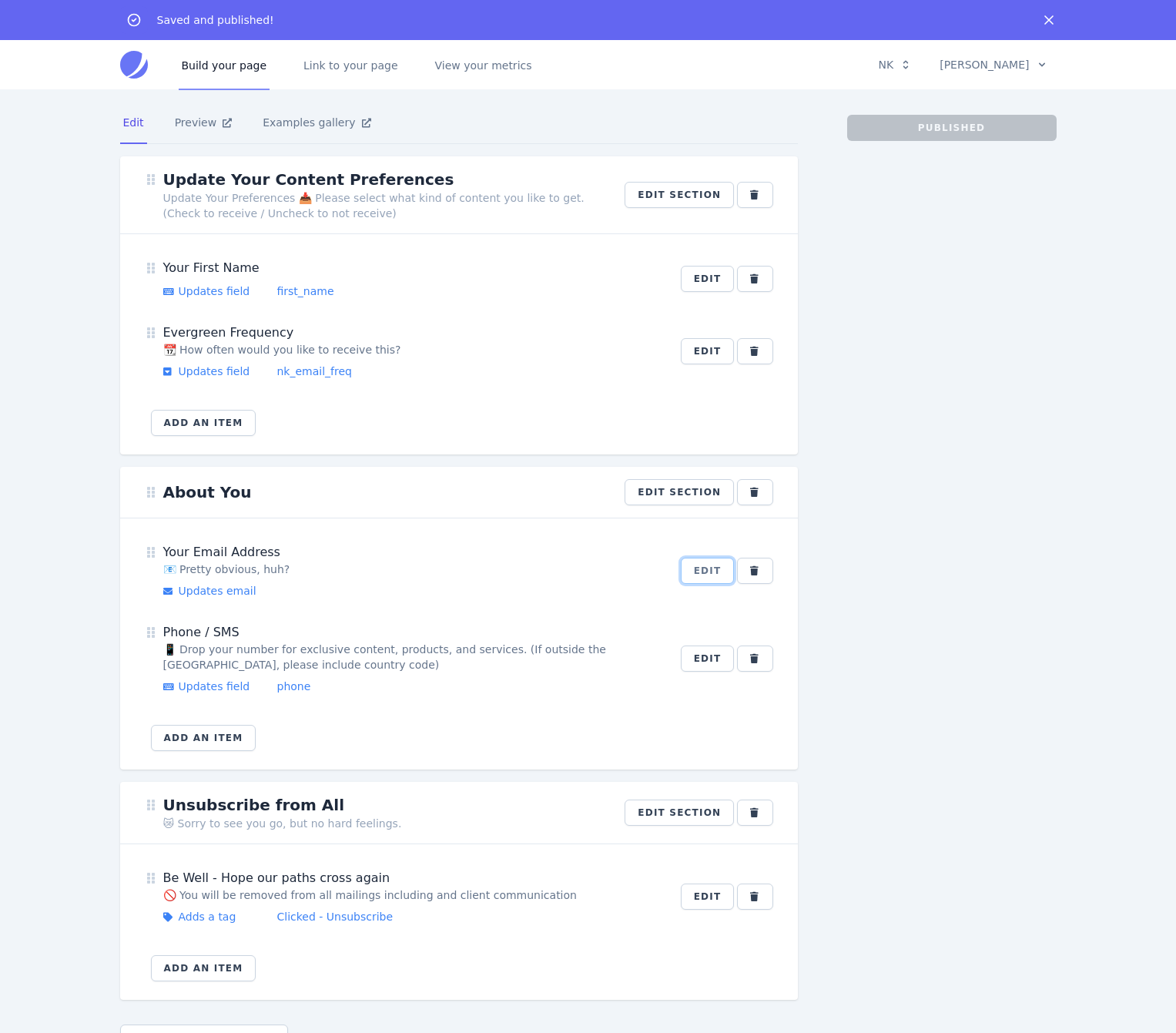
click at [715, 561] on button "Edit" at bounding box center [708, 570] width 54 height 26
select select "email"
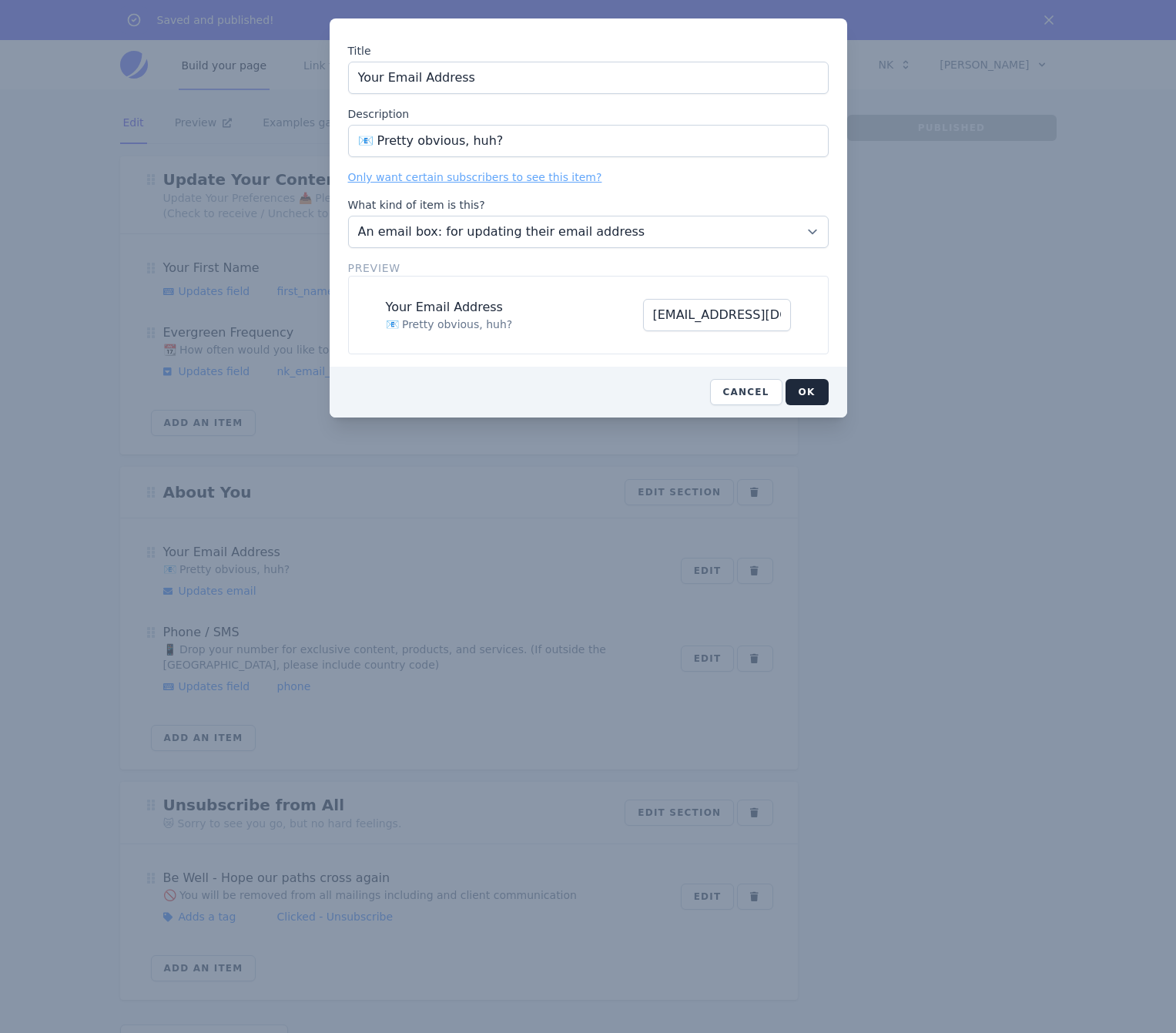
click at [565, 177] on link "Only want certain subscribers to see this item?" at bounding box center [475, 177] width 254 height 13
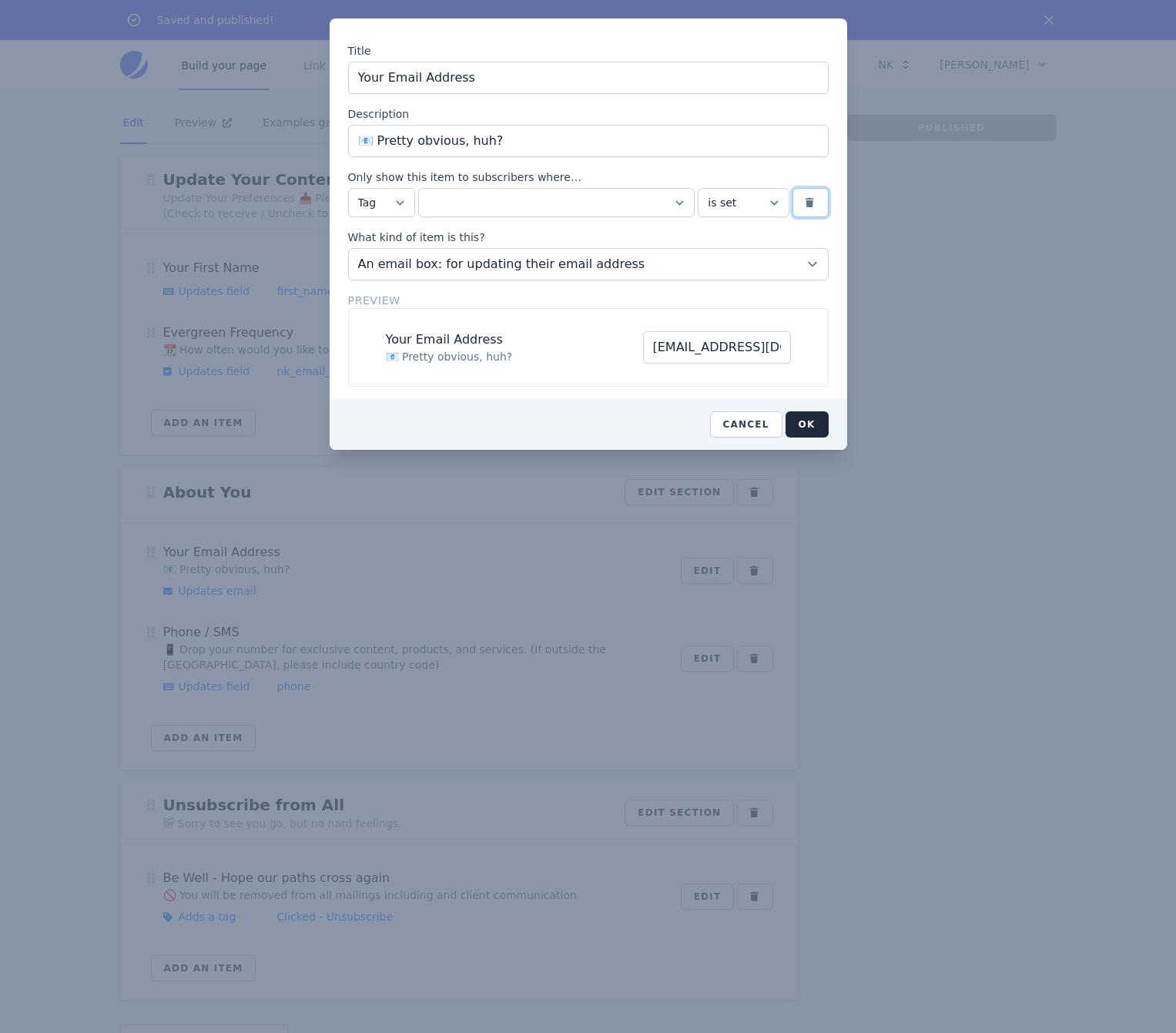
click at [801, 202] on button "button" at bounding box center [810, 202] width 36 height 29
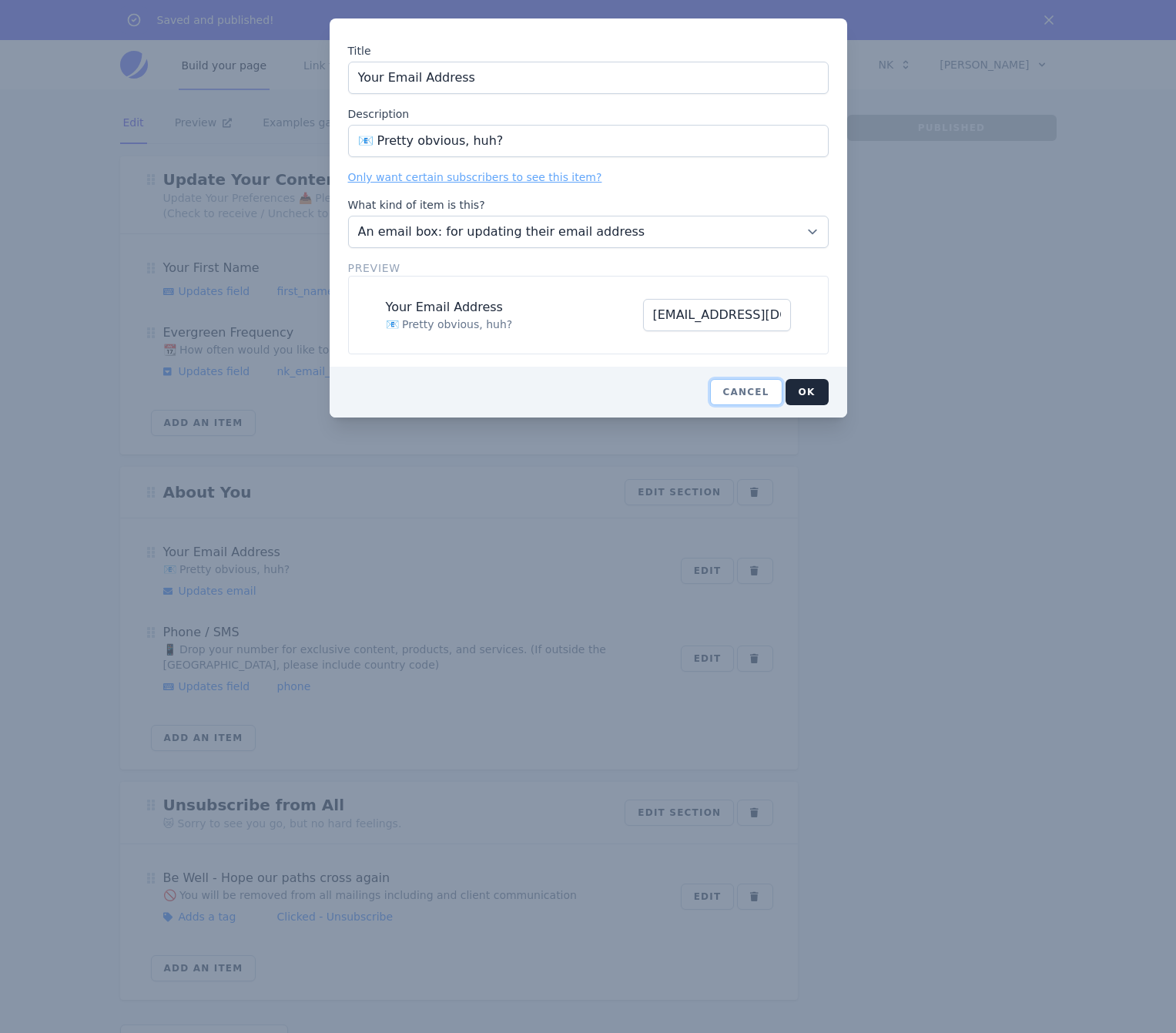
click at [763, 394] on button "Cancel" at bounding box center [746, 391] width 72 height 26
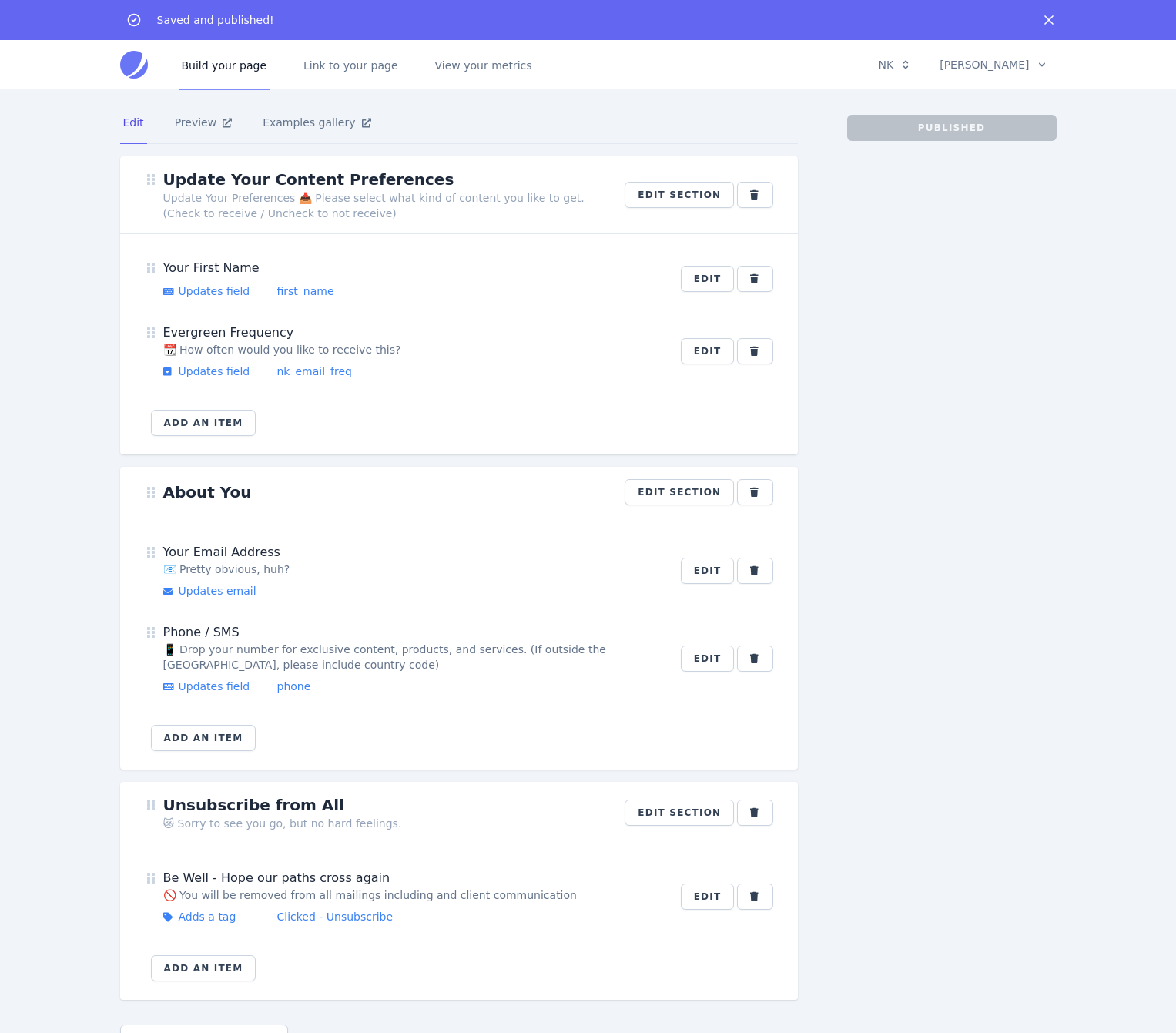
click at [861, 518] on div "Published" at bounding box center [952, 589] width 210 height 948
click at [1046, 13] on icon "Dismiss" at bounding box center [1049, 20] width 15 height 15
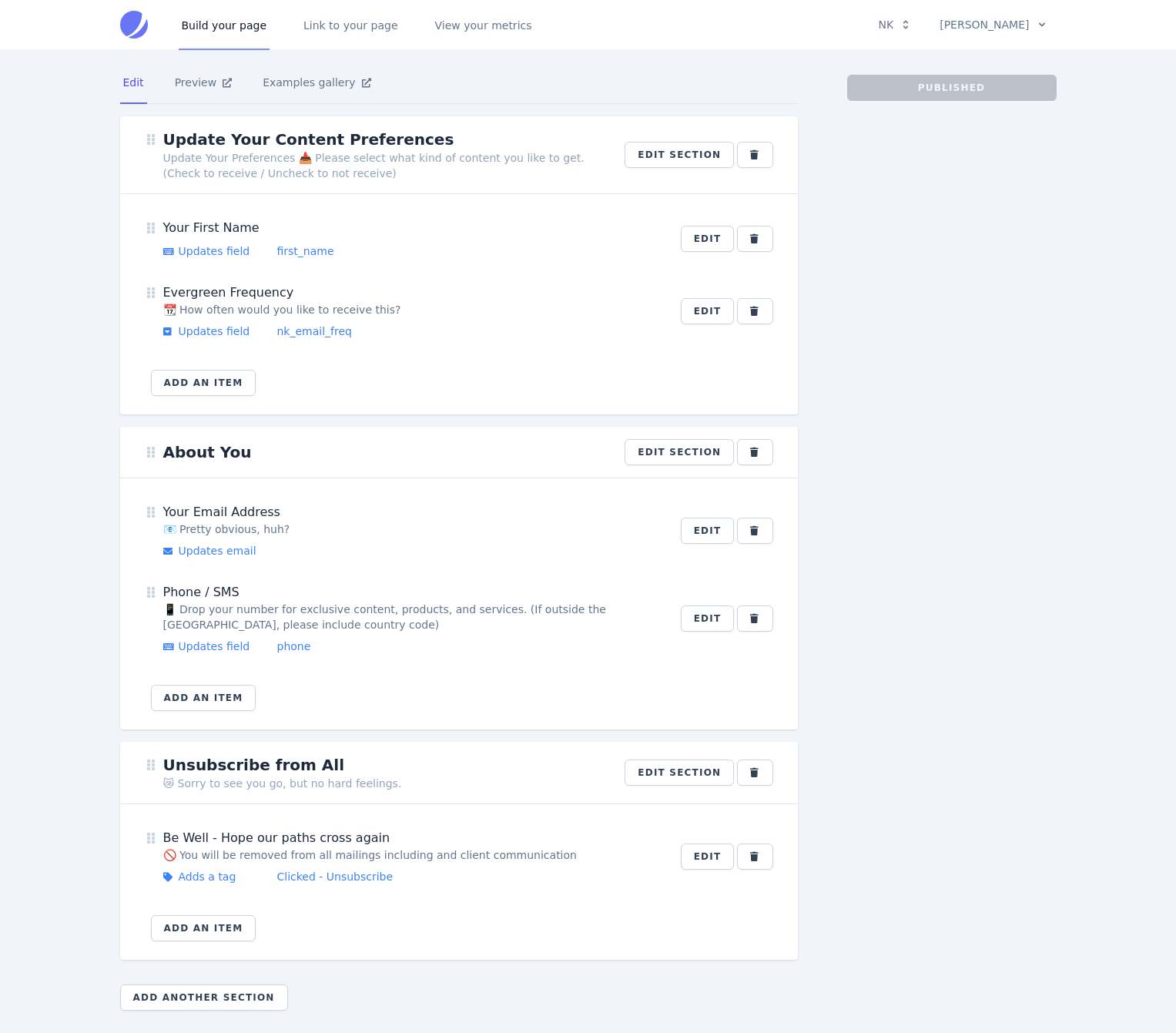
click at [530, 82] on nav "Edit Preview Examples gallery" at bounding box center [459, 83] width 678 height 42
click at [474, 21] on link "View your metrics" at bounding box center [484, 25] width 103 height 51
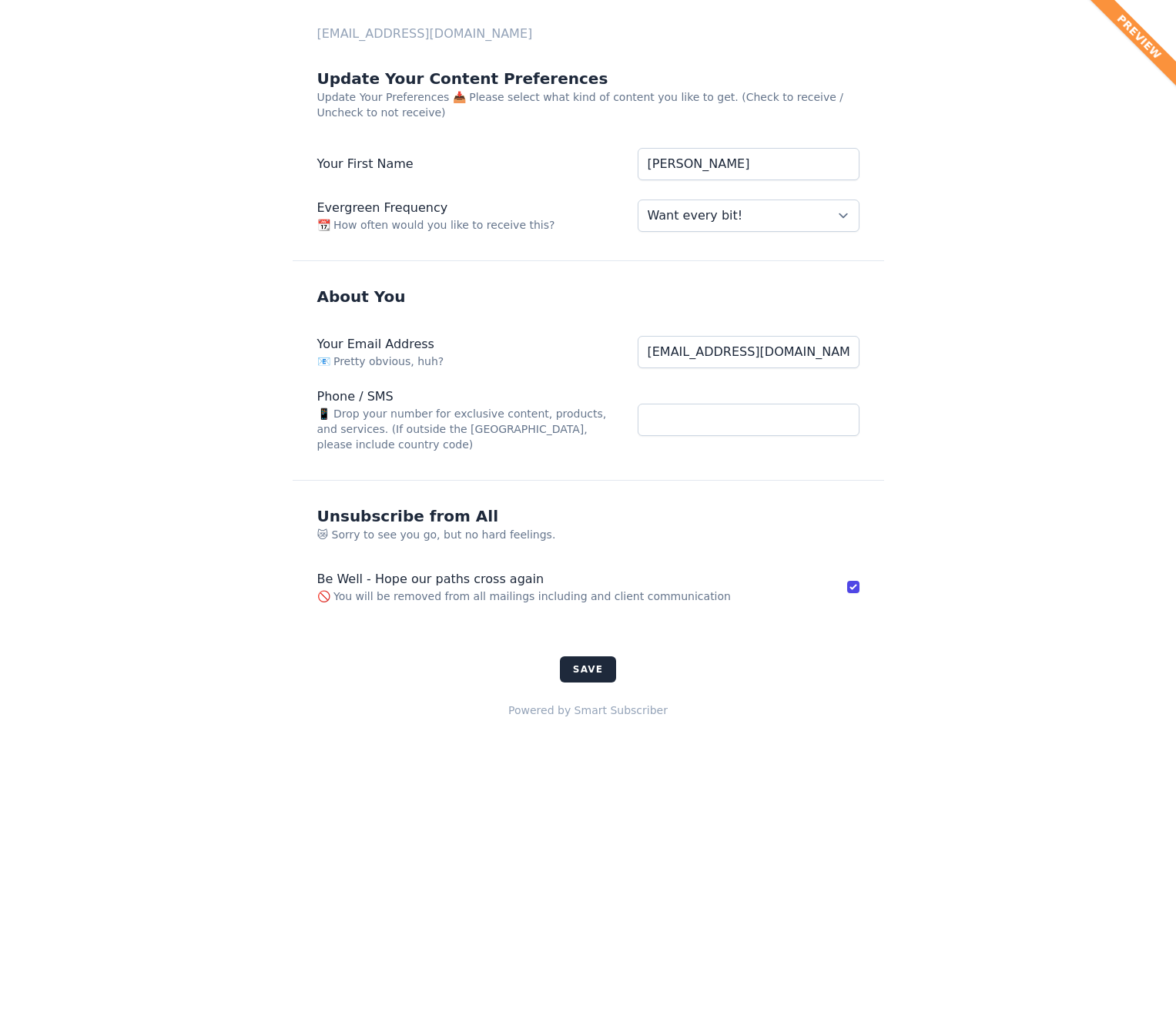
click at [154, 333] on form "[EMAIL_ADDRESS][DOMAIN_NAME] Update Your Content Preferences Update Your Prefer…" at bounding box center [588, 372] width 1176 height 744
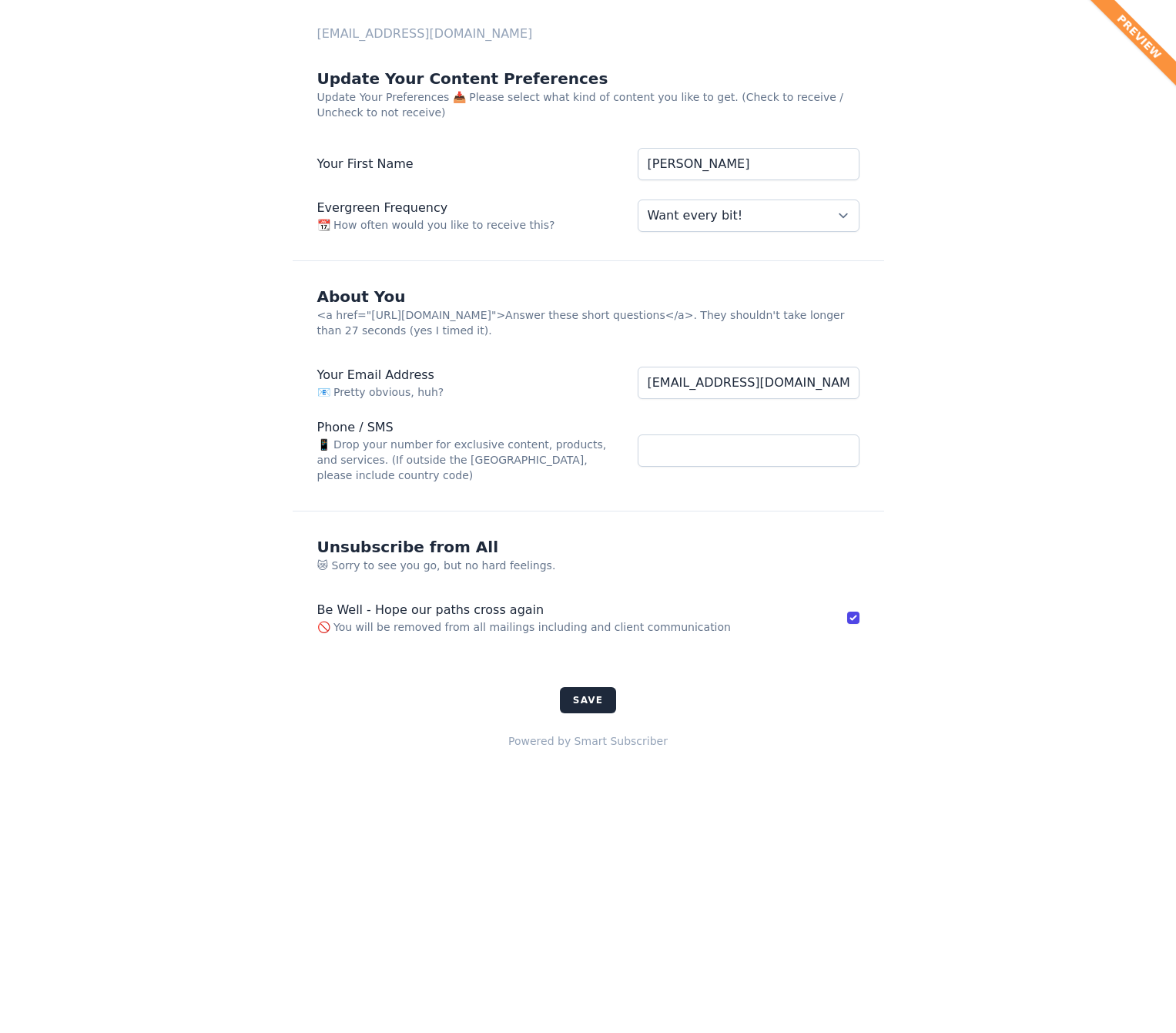
click at [688, 814] on div "Preview subscriber@emailaddress.com Update Your Content Preferences Update Your…" at bounding box center [588, 516] width 1176 height 1033
